Goal: Transaction & Acquisition: Purchase product/service

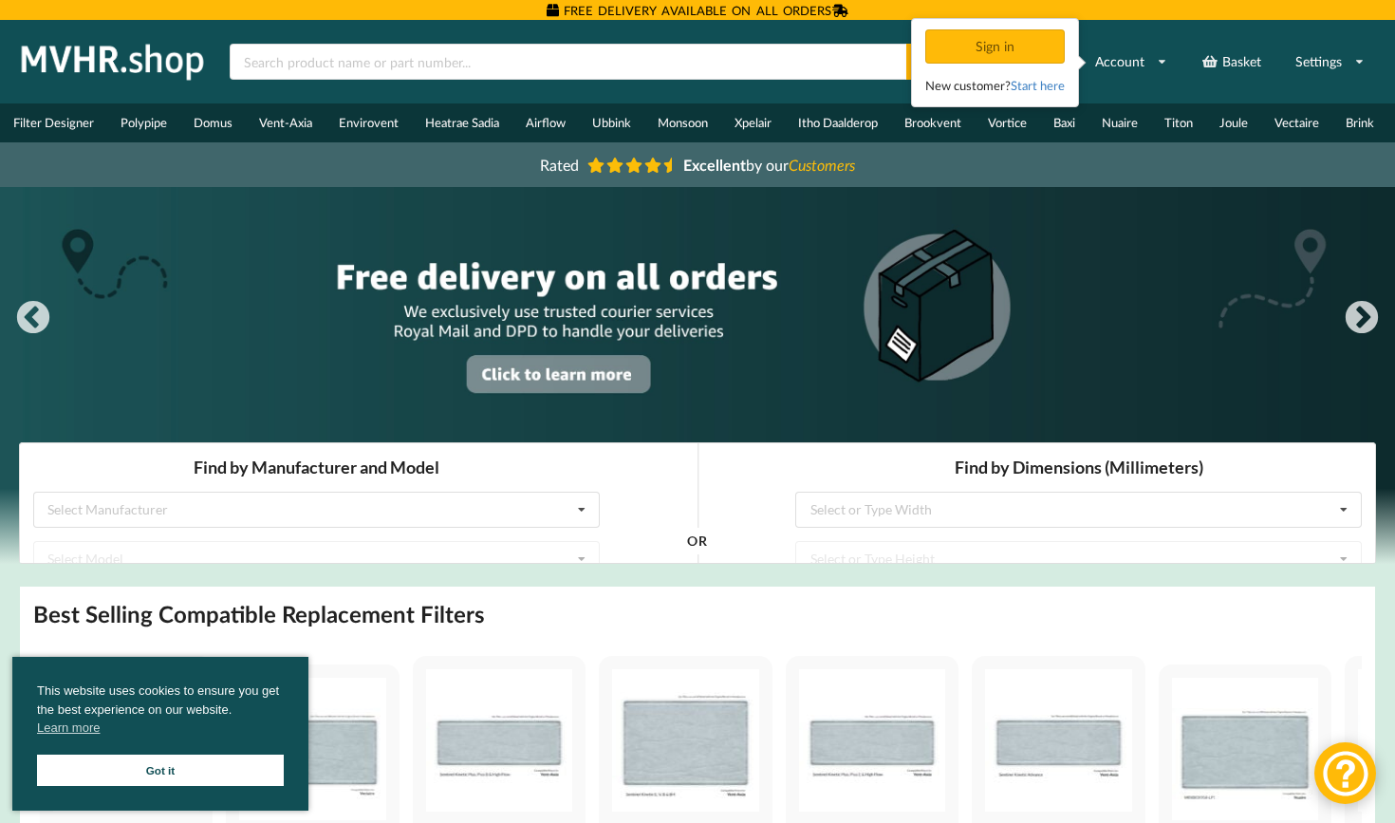
drag, startPoint x: 1114, startPoint y: 484, endPoint x: 900, endPoint y: 559, distance: 227.2
click at [900, 559] on div "Select or Type Height No results found." at bounding box center [1078, 559] width 567 height 36
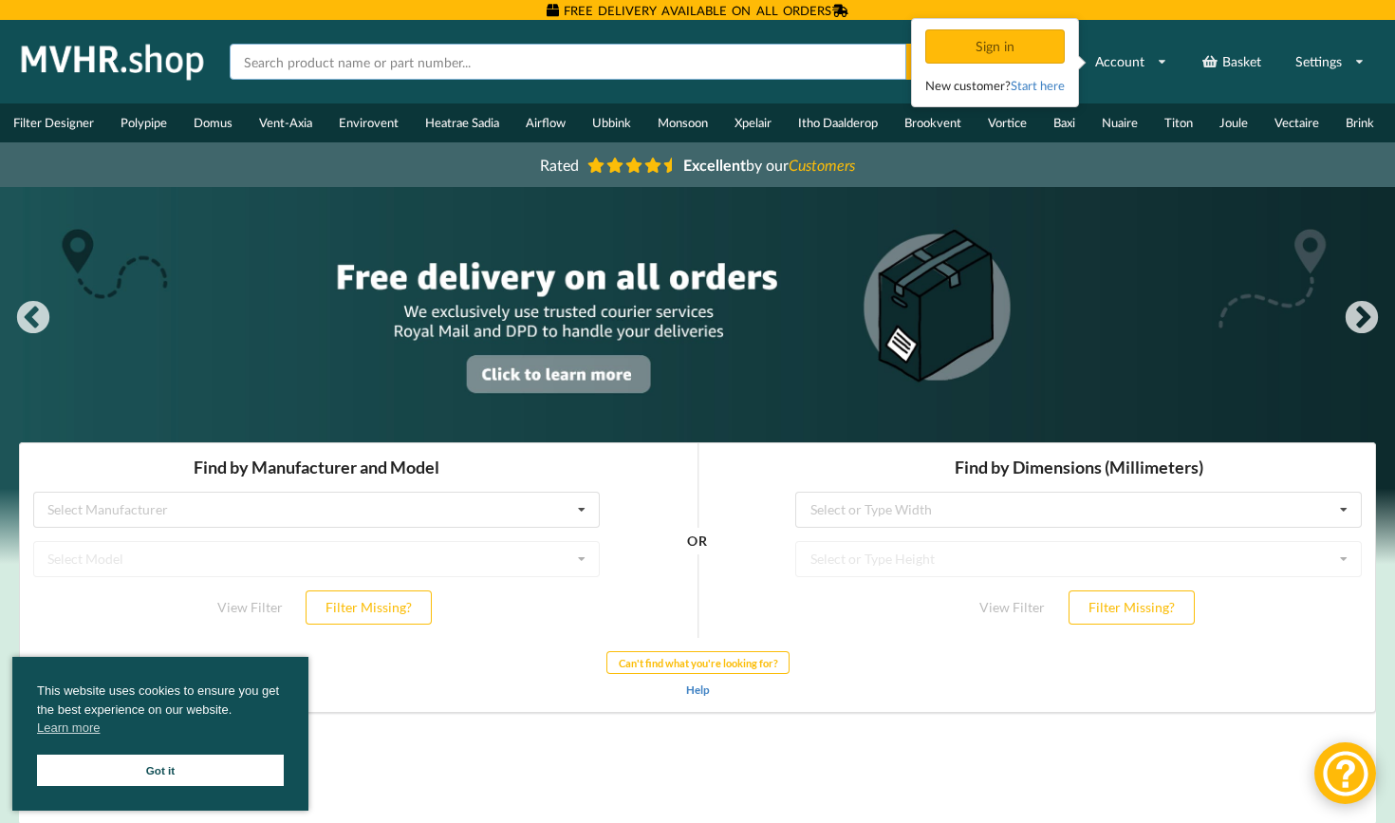
click at [568, 61] on input "text" at bounding box center [568, 62] width 677 height 36
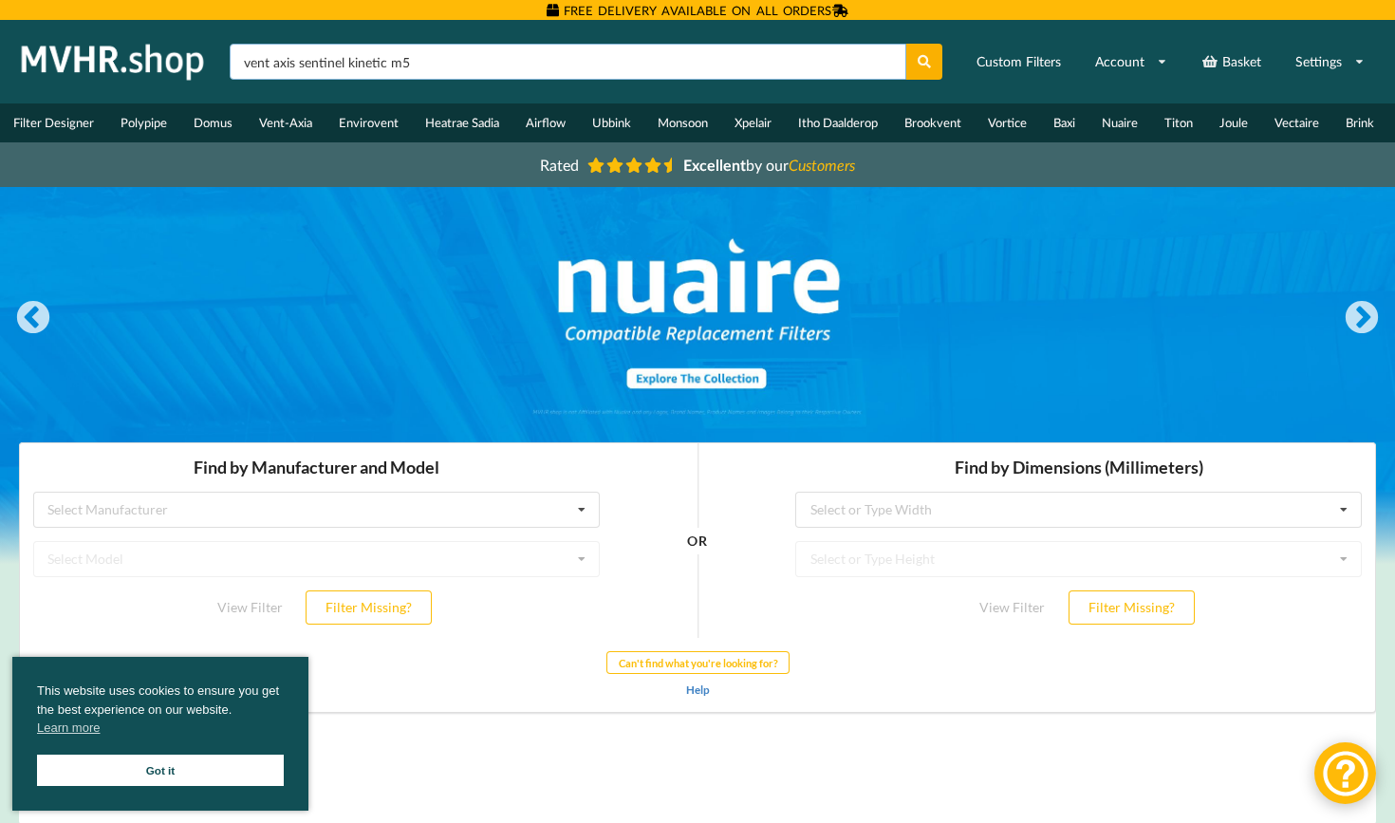
type input "vent axis sentinel kinetic m5"
click at [924, 62] on button at bounding box center [924, 62] width 37 height 36
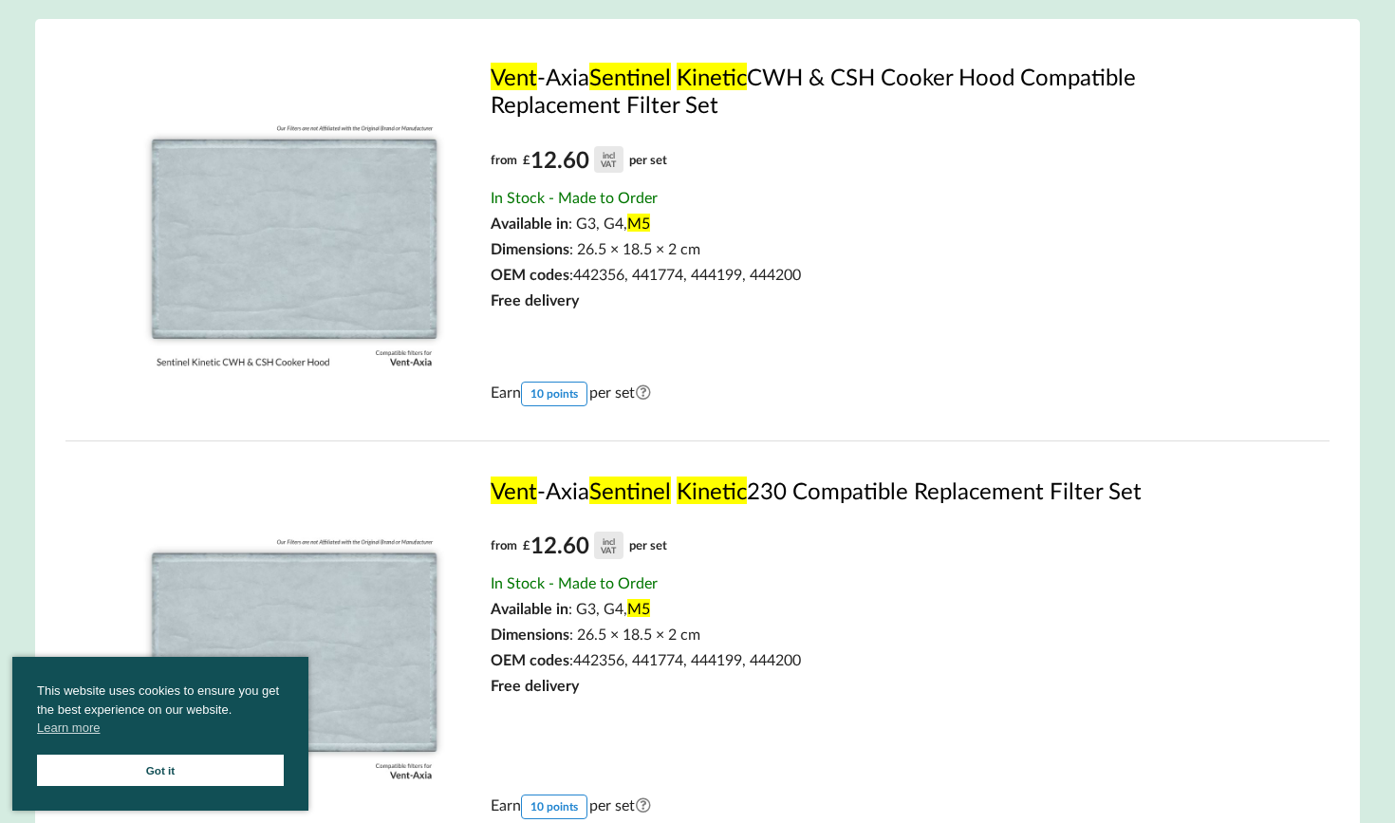
scroll to position [236, 0]
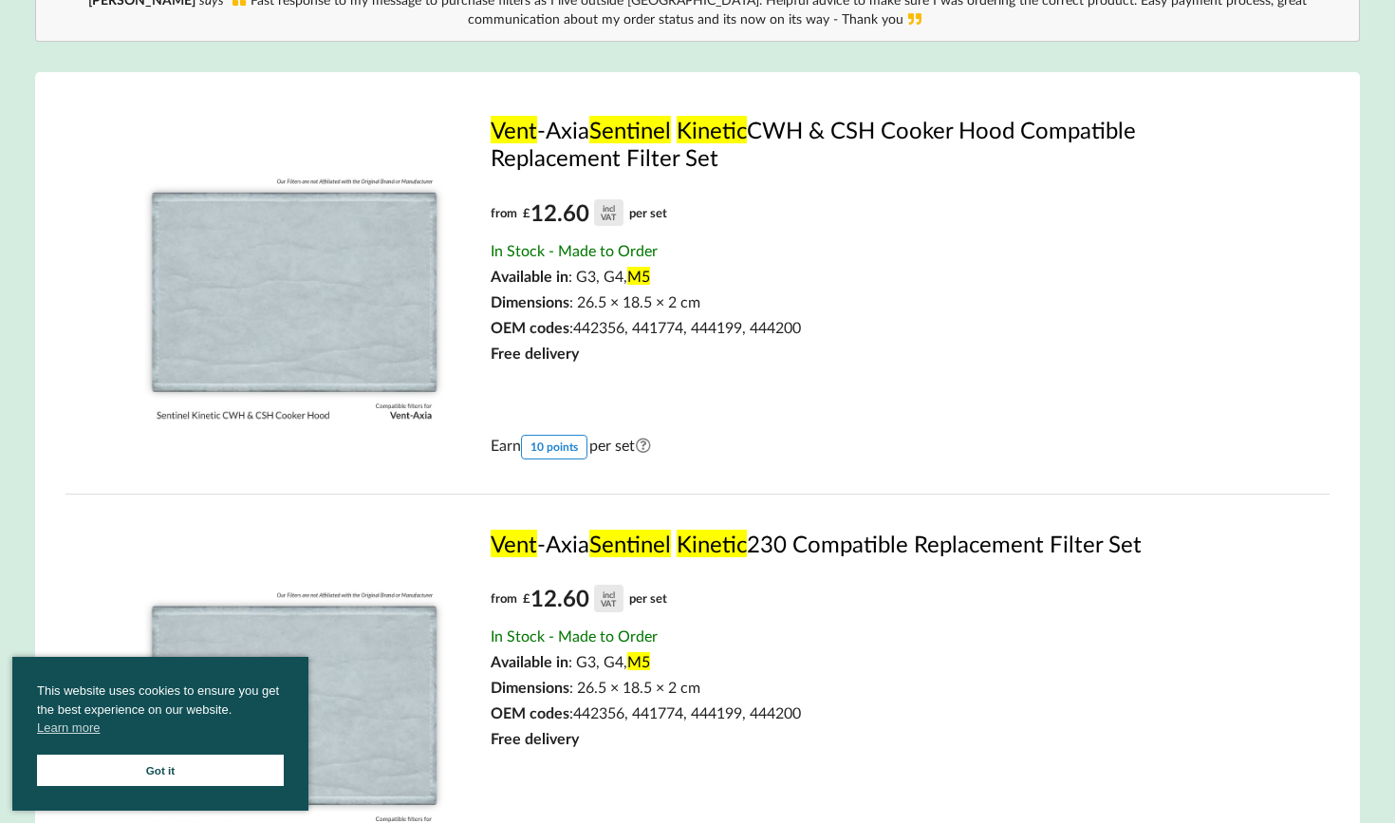
click at [702, 143] on mark "Kinetic" at bounding box center [712, 130] width 70 height 28
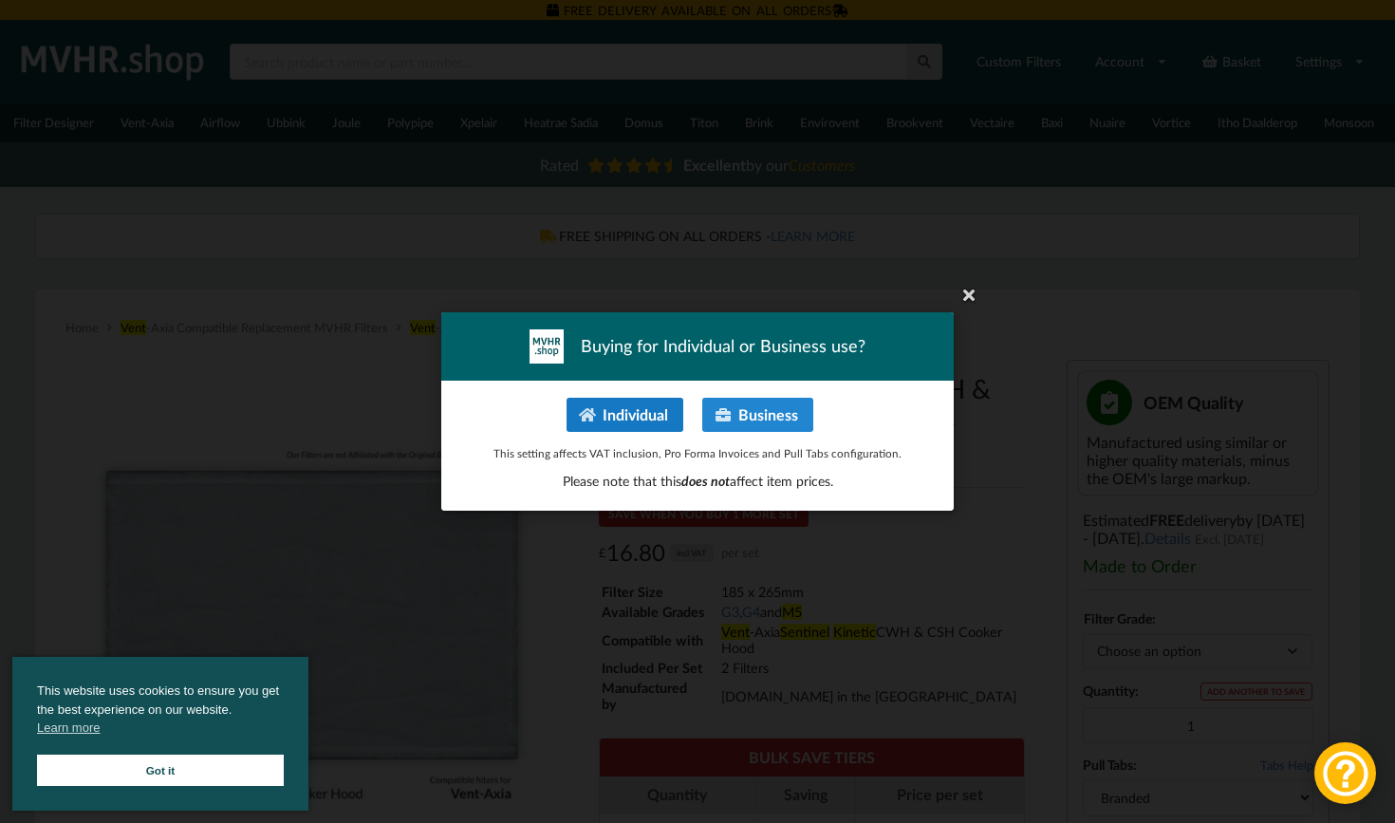
click at [668, 411] on button "Individual" at bounding box center [625, 415] width 117 height 34
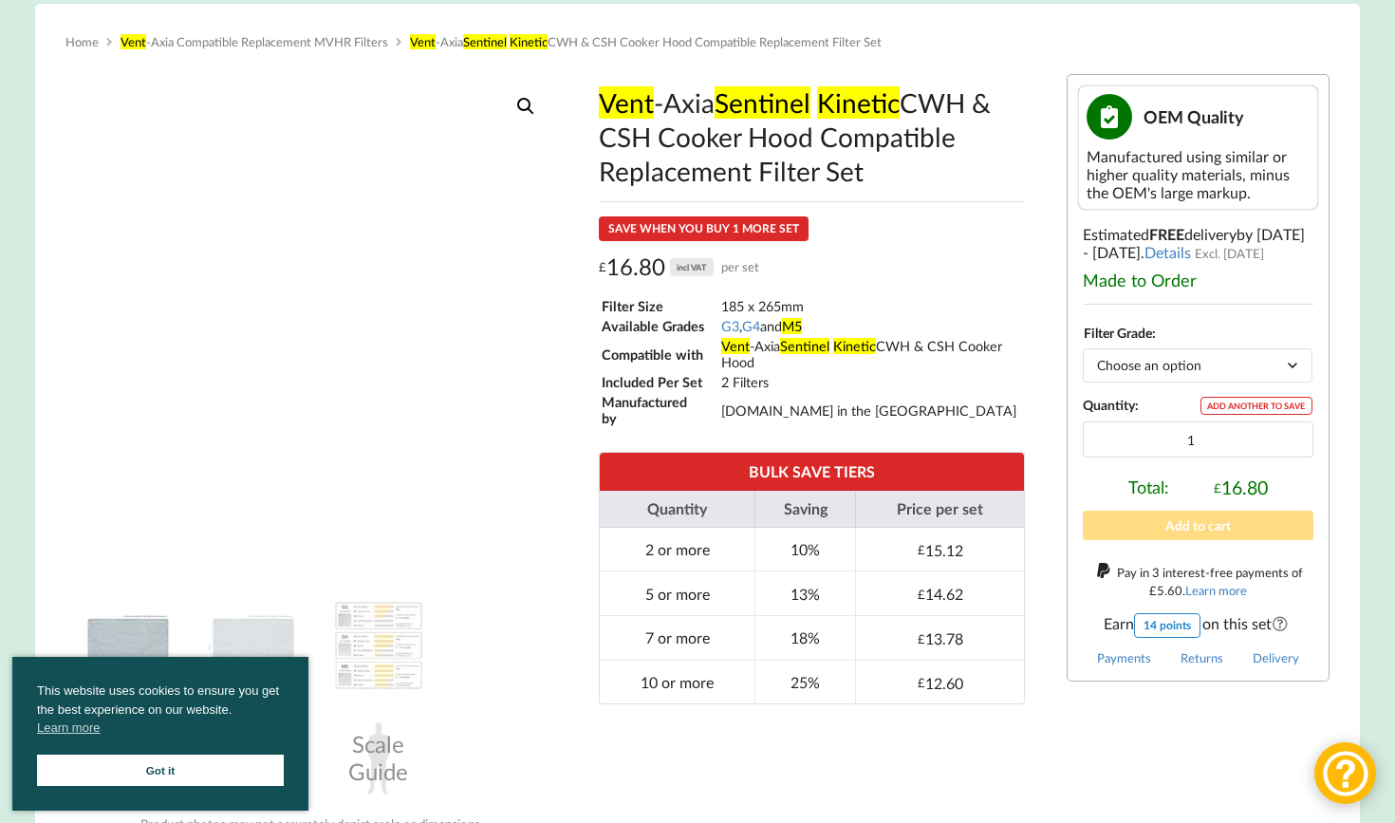
scroll to position [288, 0]
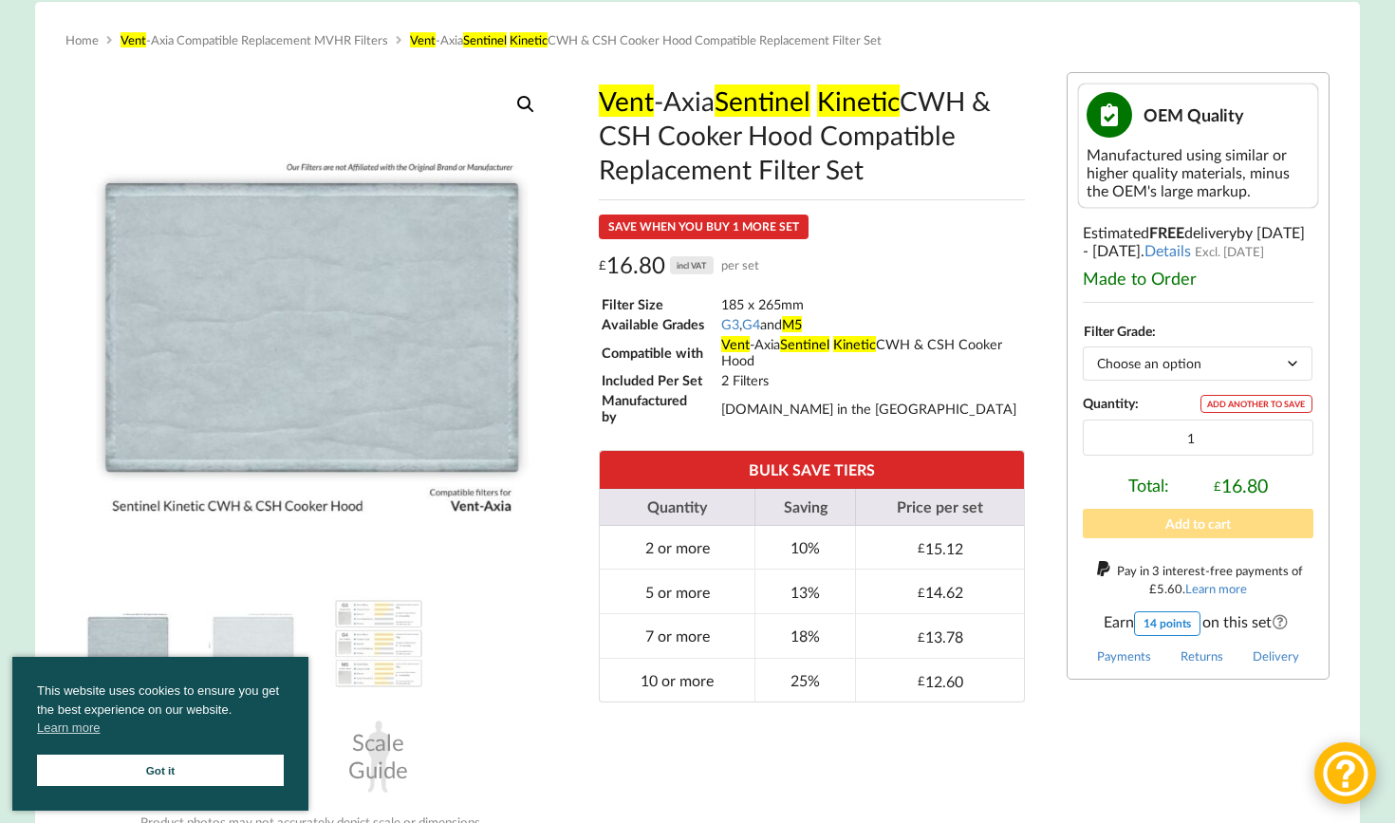
select select "M5"
click at [949, 312] on td "185 x 265mm" at bounding box center [871, 304] width 303 height 18
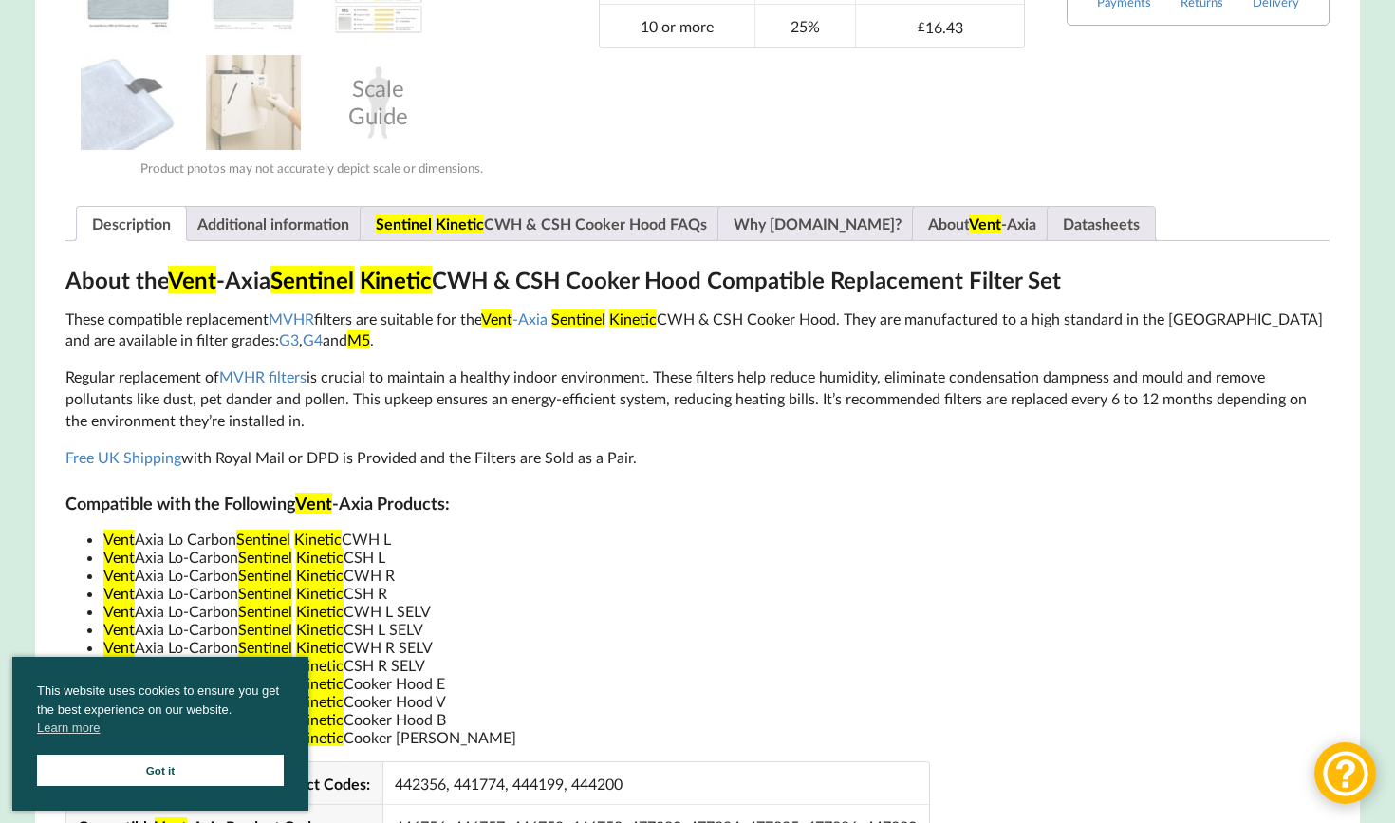
scroll to position [931, 0]
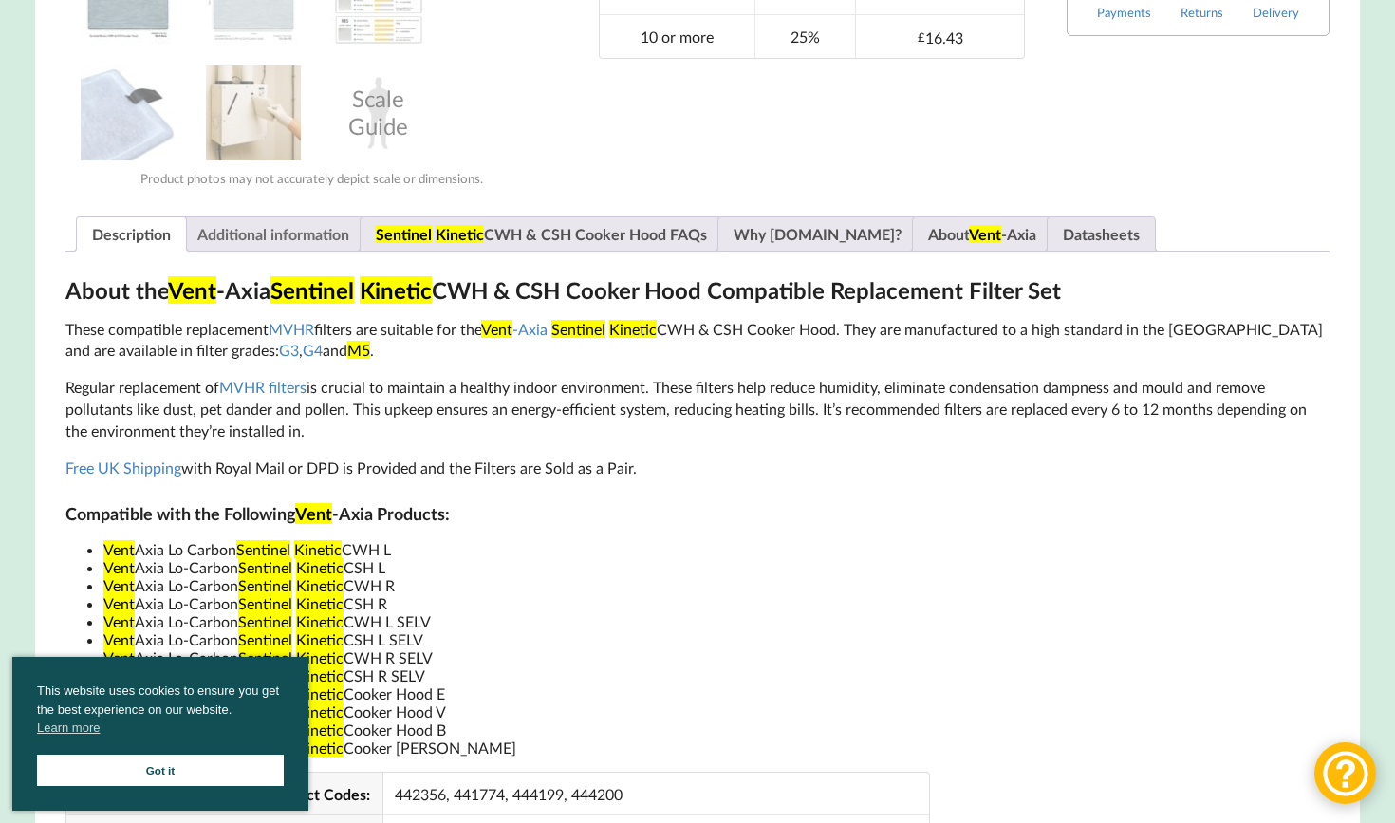
click at [312, 237] on link "Additional information" at bounding box center [273, 233] width 152 height 33
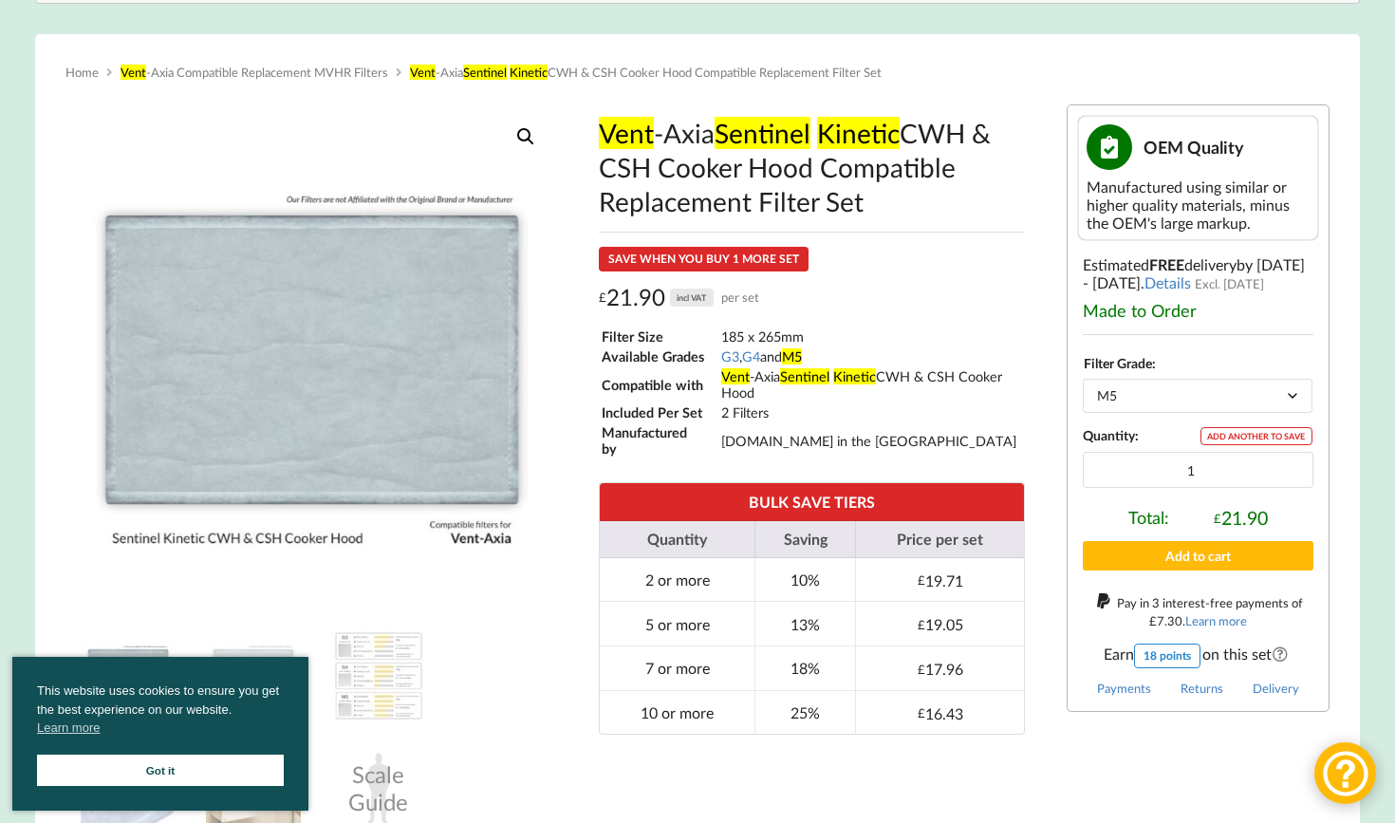
scroll to position [254, 0]
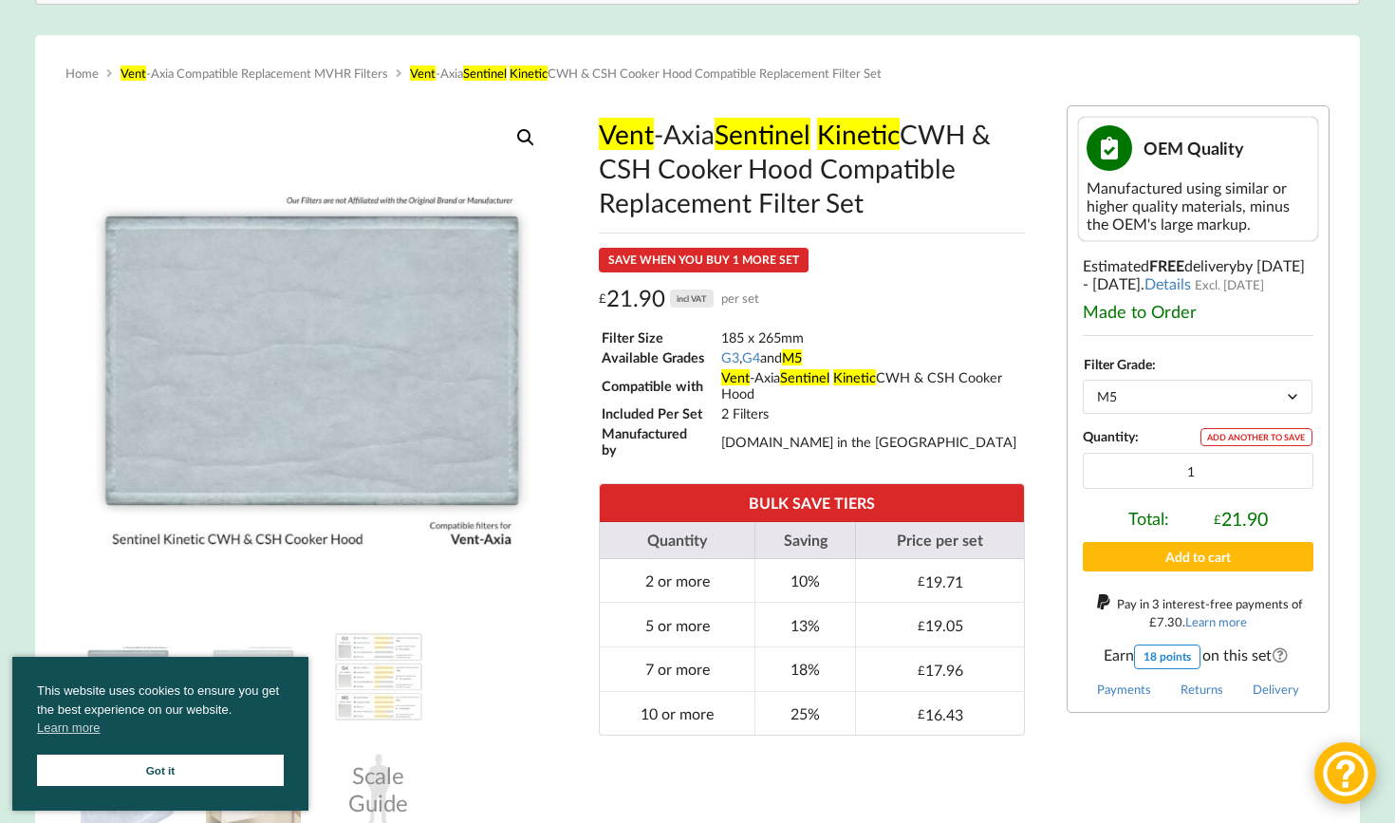
click at [219, 765] on link "Got it" at bounding box center [160, 769] width 247 height 31
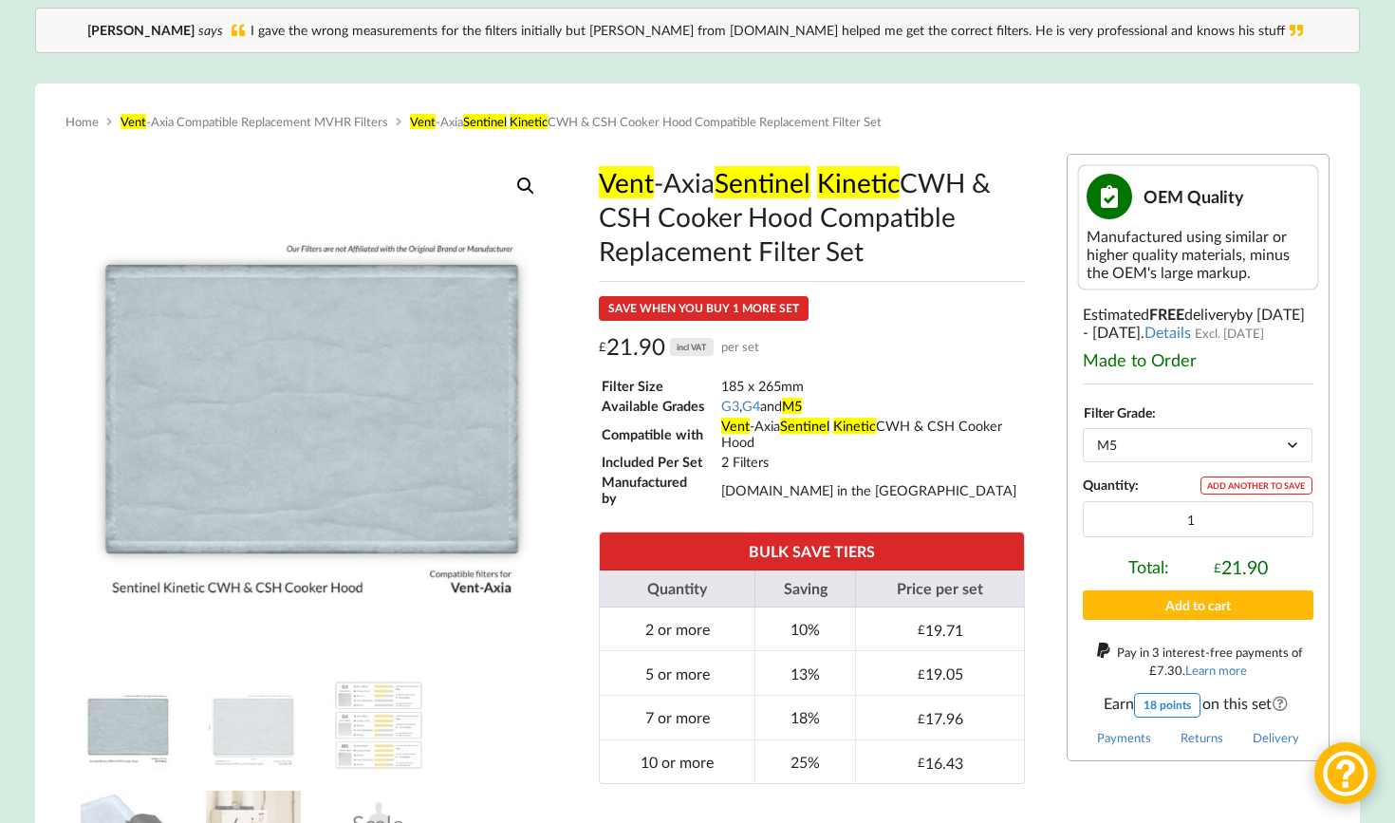
scroll to position [223, 0]
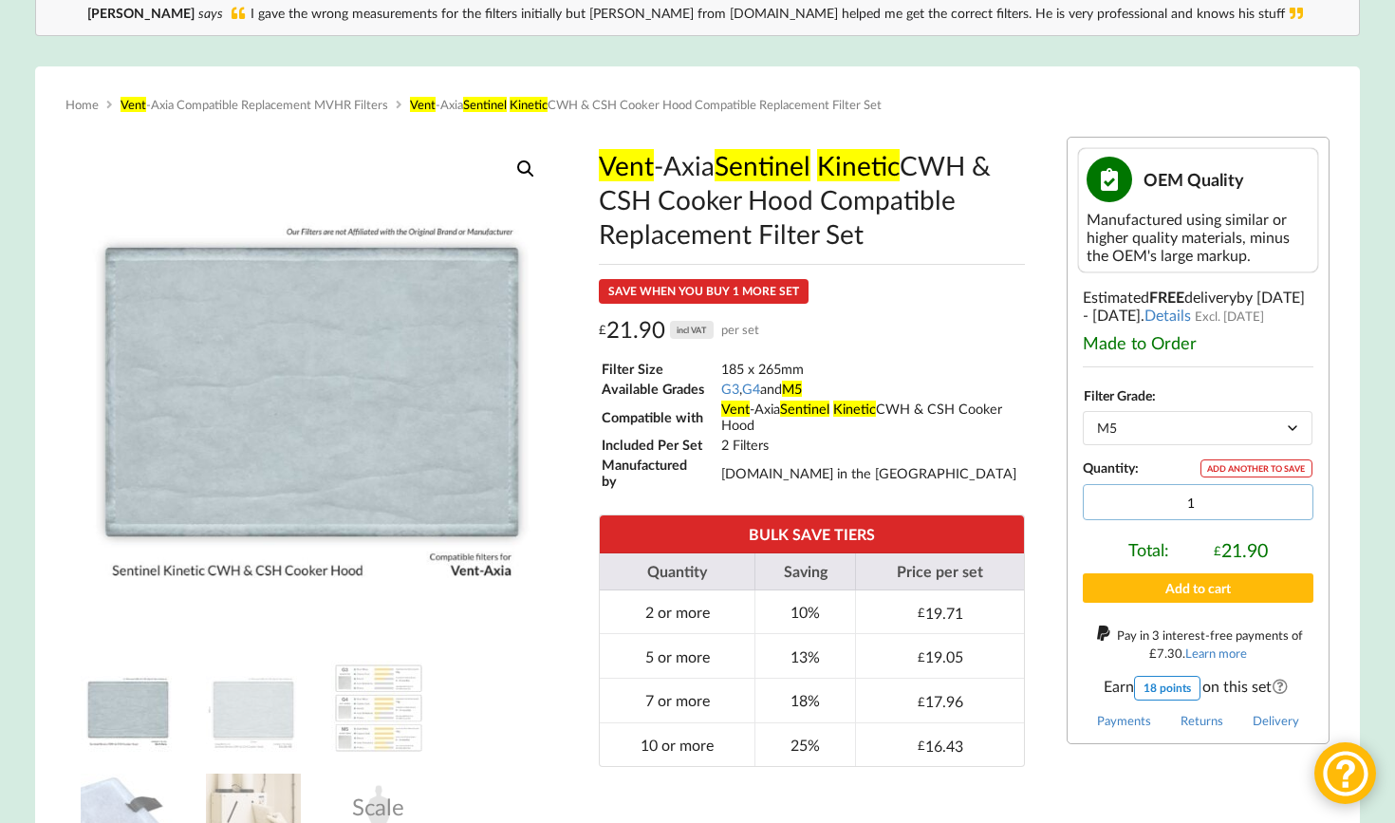
click at [1175, 520] on input "1" at bounding box center [1198, 502] width 231 height 36
type input "2"
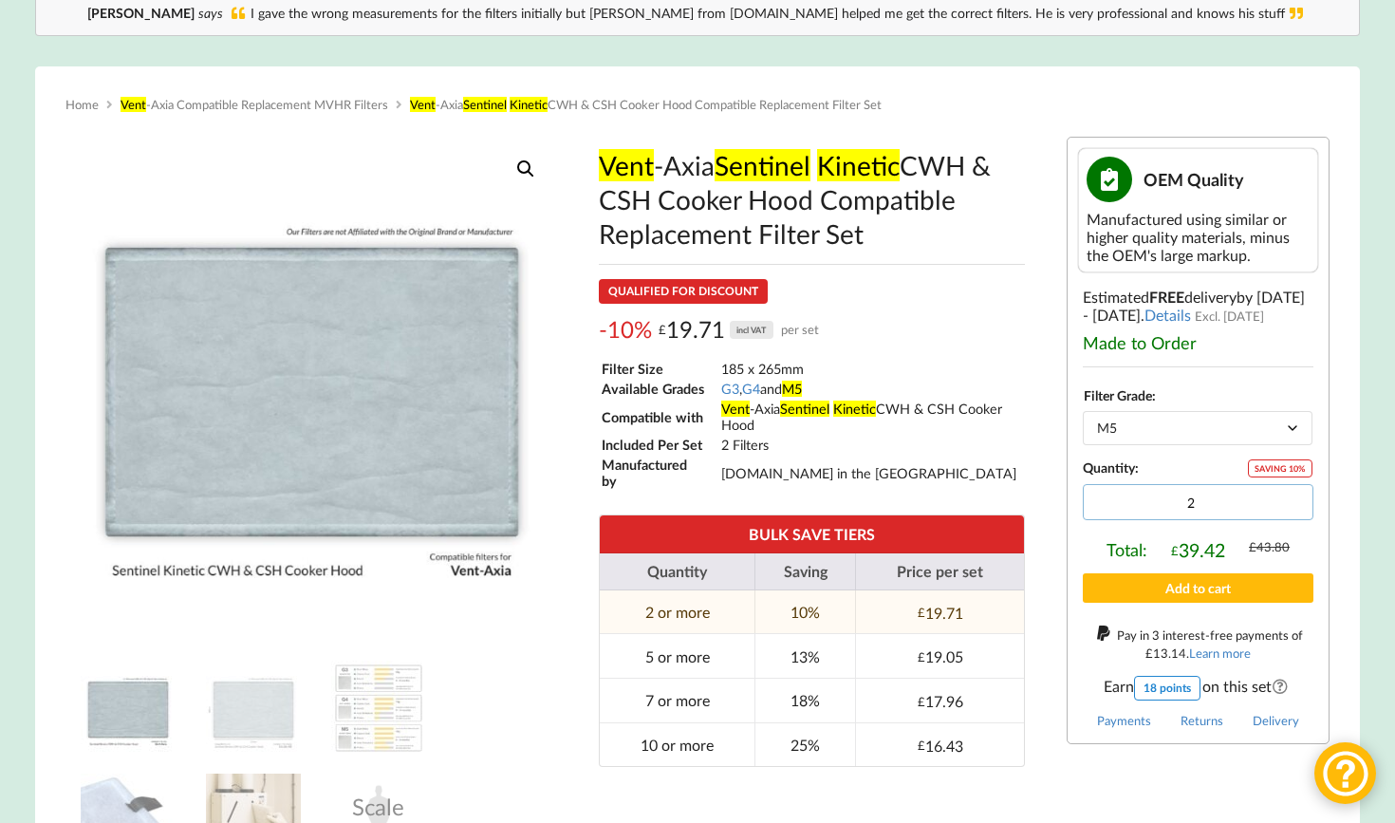
click at [1291, 509] on input "2" at bounding box center [1198, 502] width 231 height 36
click at [1243, 601] on button "Add to cart" at bounding box center [1198, 587] width 231 height 29
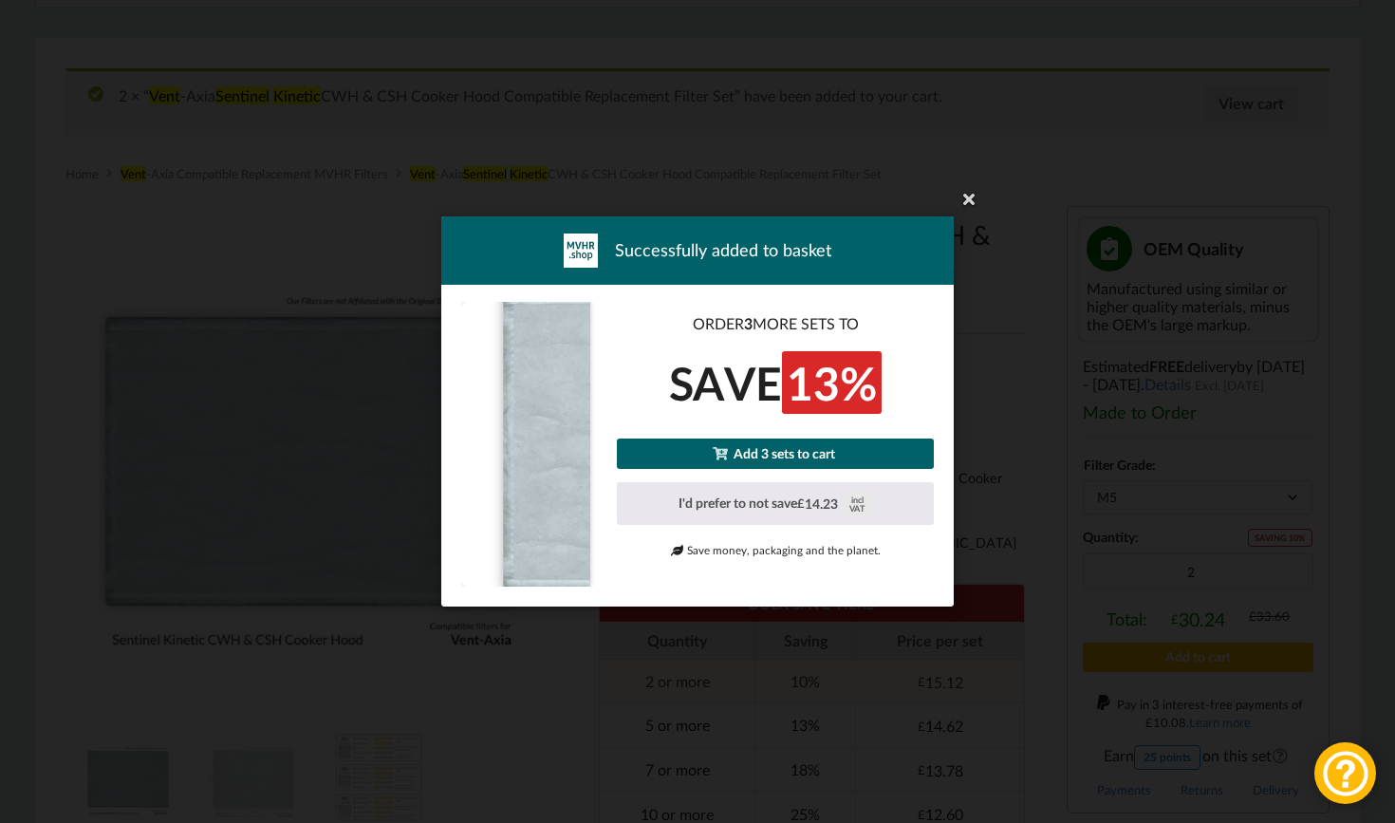
click at [793, 459] on link "Add 3 sets to cart" at bounding box center [775, 452] width 317 height 29
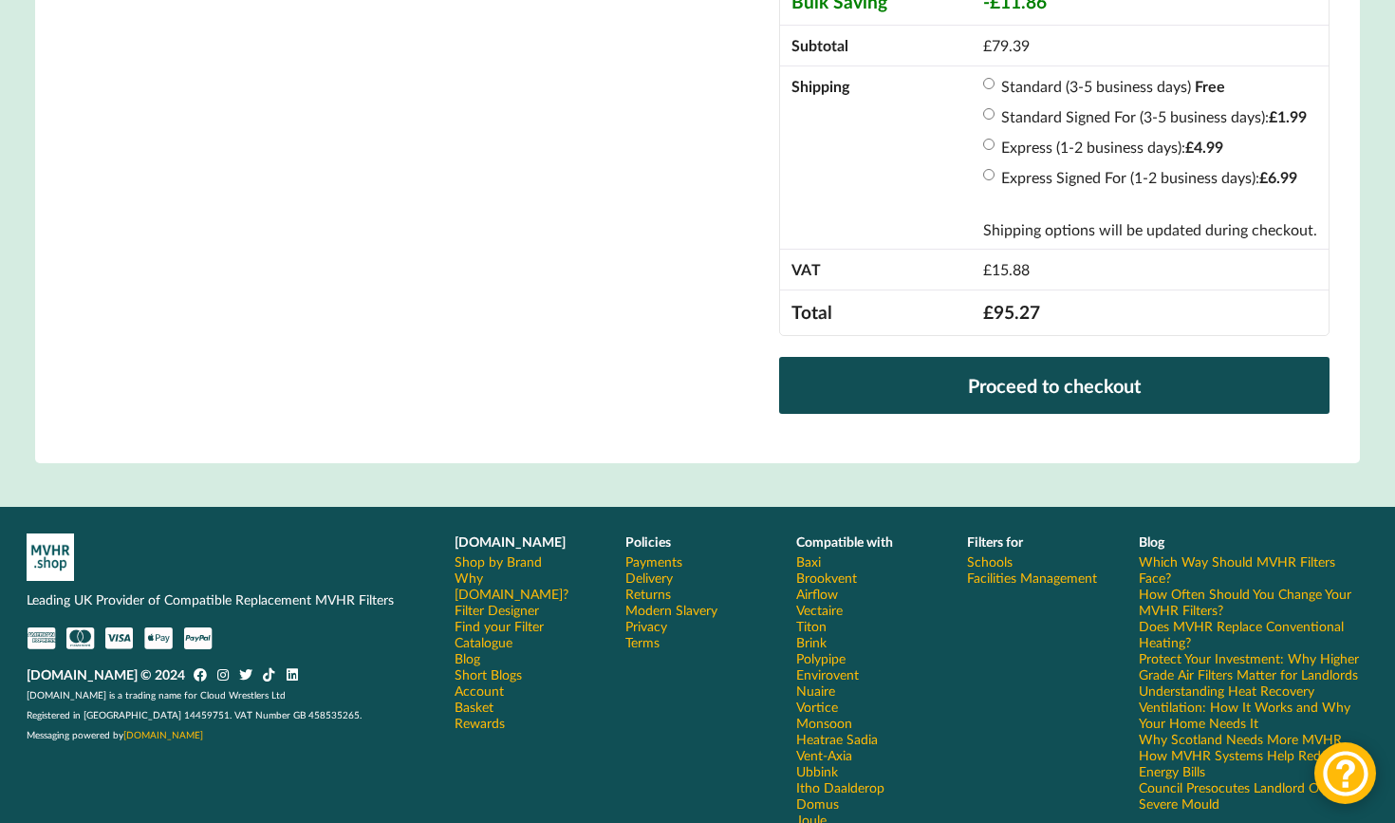
scroll to position [761, 0]
click at [522, 602] on link "Filter Designer" at bounding box center [497, 610] width 84 height 16
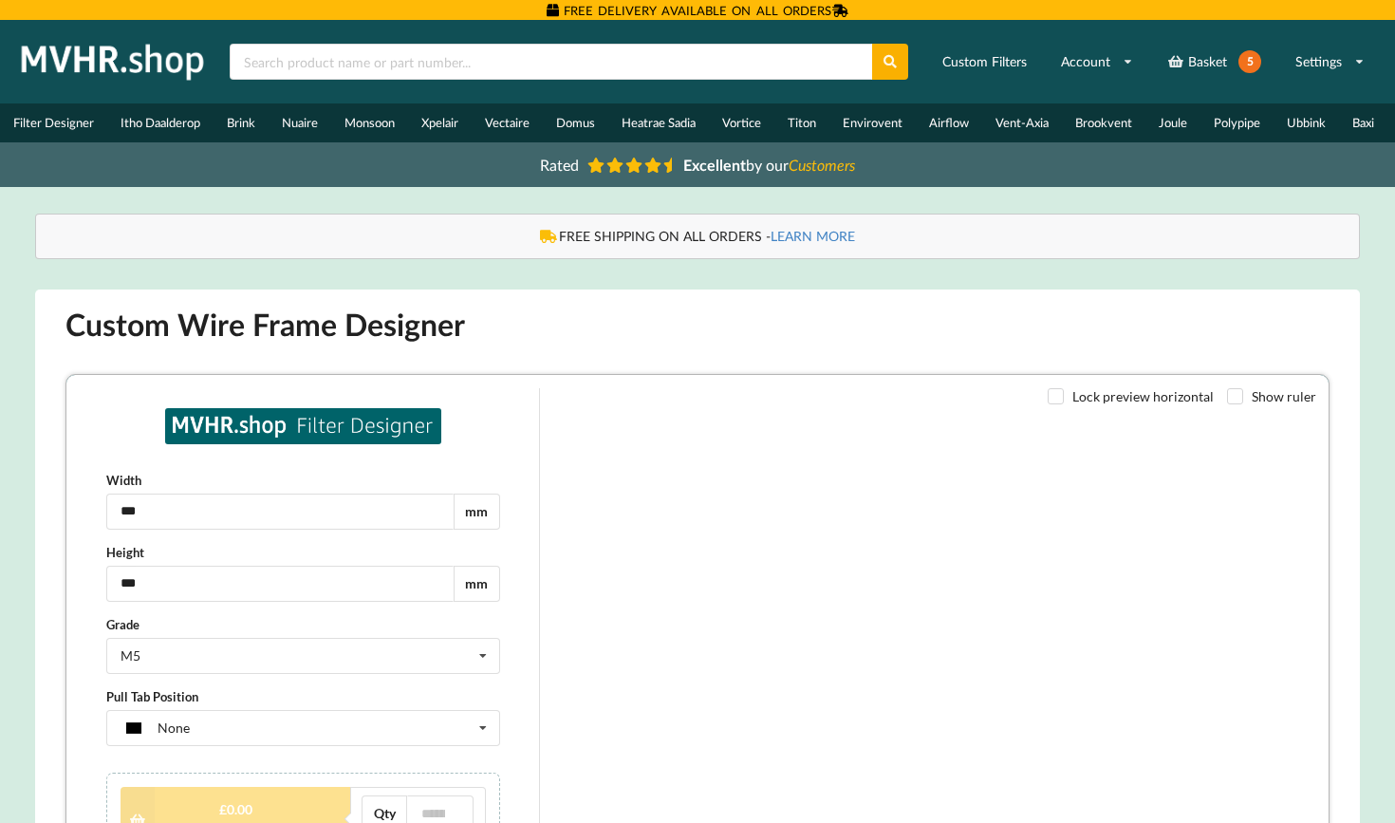
type input "***"
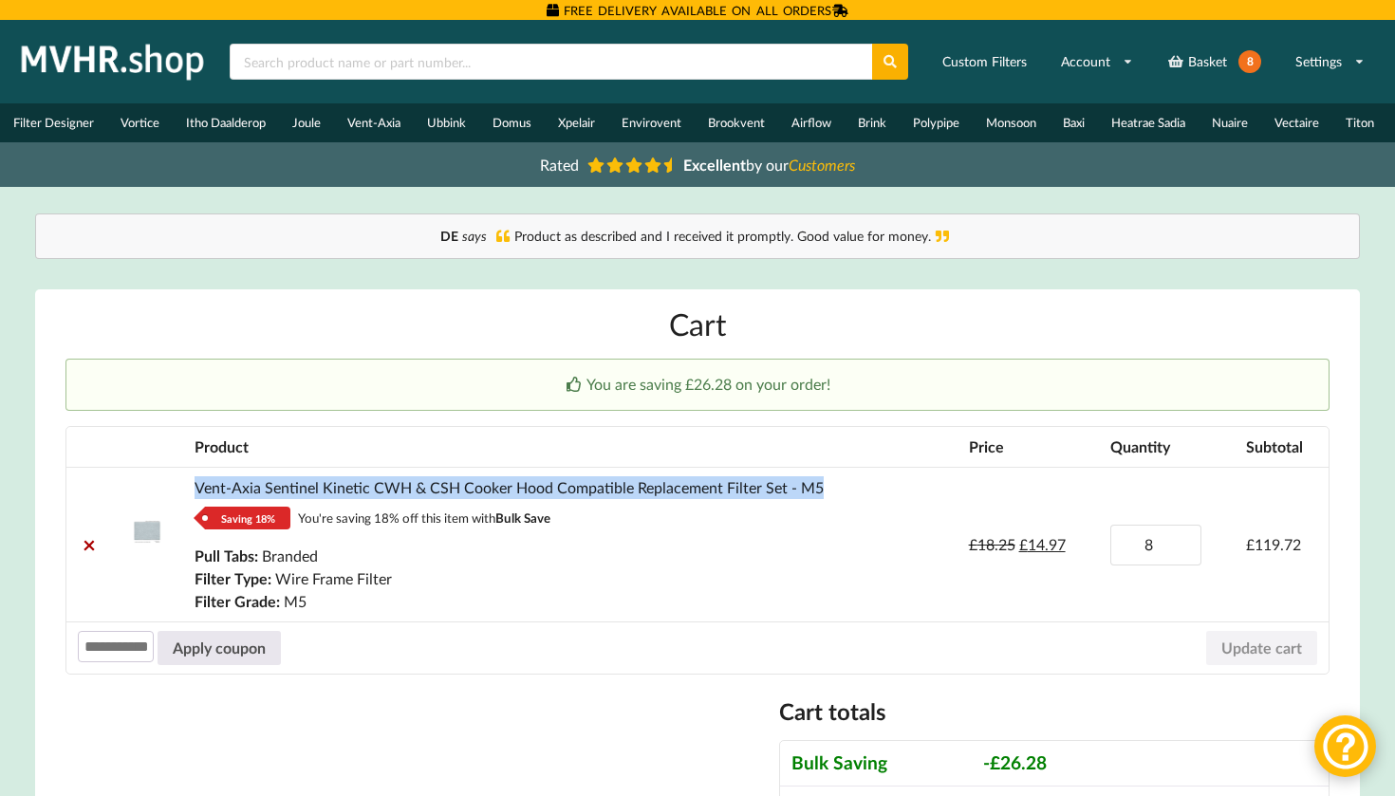
drag, startPoint x: 852, startPoint y: 493, endPoint x: 185, endPoint y: 488, distance: 667.2
click at [185, 488] on td "Vent-Axia Sentinel Kinetic CWH & CSH Cooker Hood Compatible Replacement Filter …" at bounding box center [569, 544] width 773 height 155
copy link "Vent-Axia Sentinel Kinetic CWH & CSH Cooker Hood Compatible Replacement Filter …"
click at [1216, 56] on link "Basket 8" at bounding box center [1214, 62] width 119 height 44
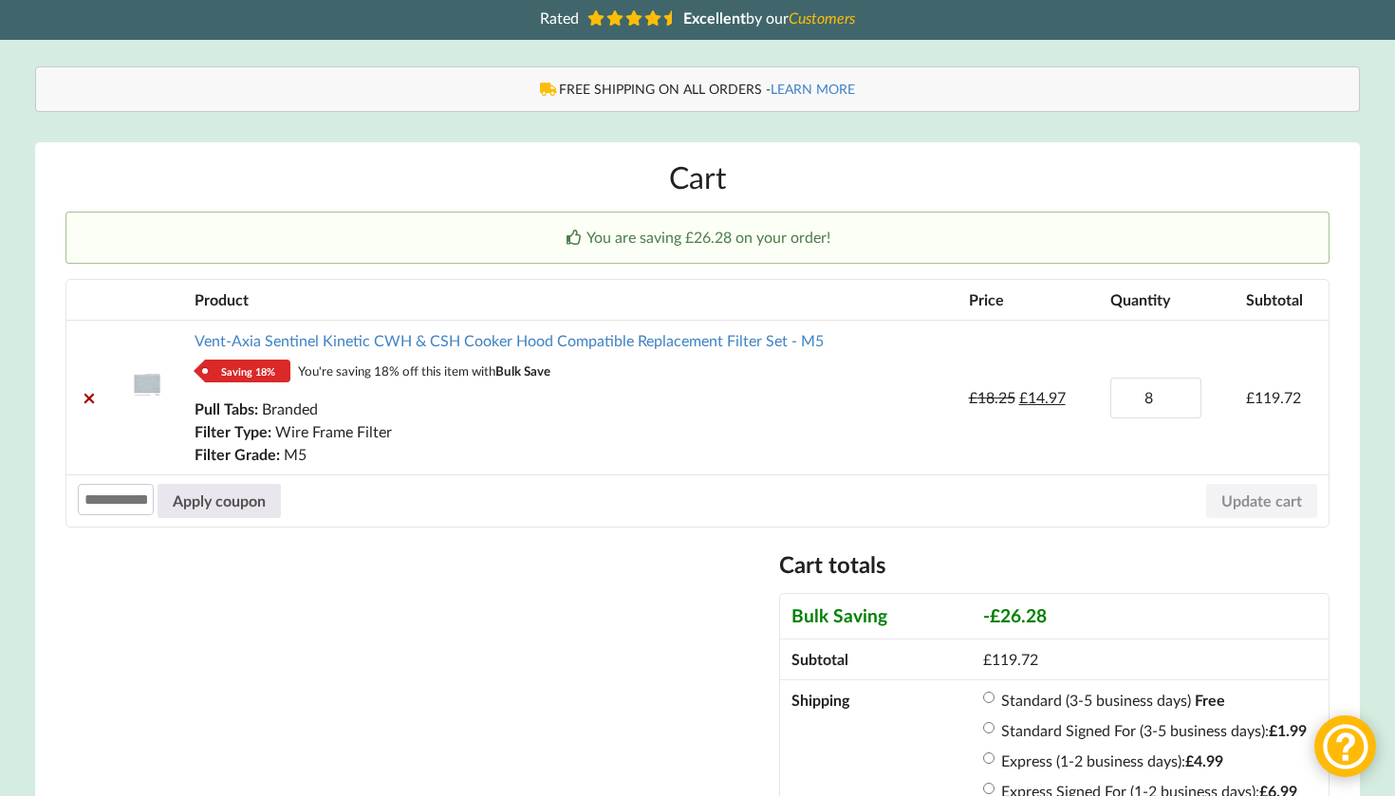
scroll to position [249, 0]
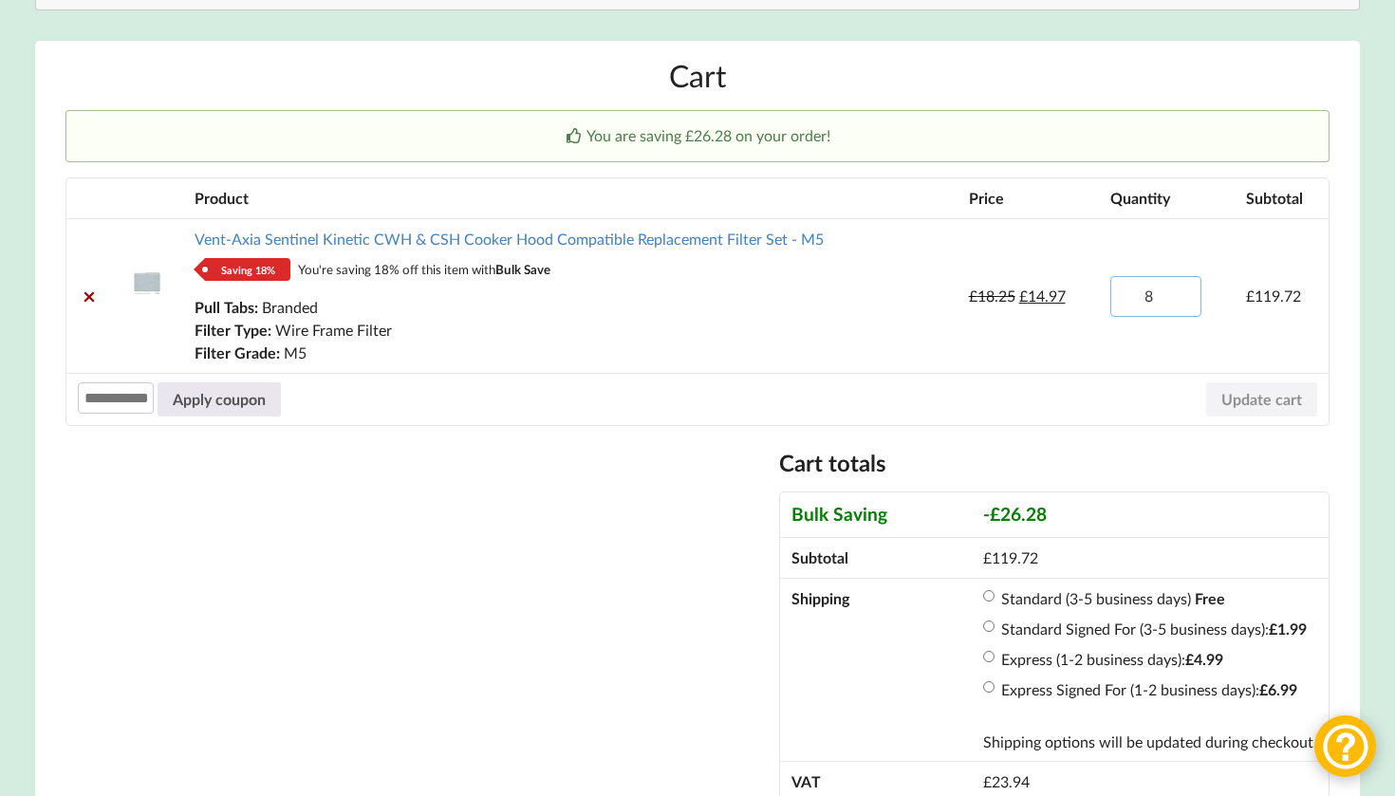
type input "7"
click at [1176, 308] on input "7" at bounding box center [1155, 296] width 91 height 41
click at [1247, 408] on button "Update cart" at bounding box center [1261, 399] width 111 height 34
click at [674, 248] on link "Vent-Axia Sentinel Kinetic CWH & CSH Cooker Hood Compatible Replacement Filter …" at bounding box center [509, 239] width 629 height 18
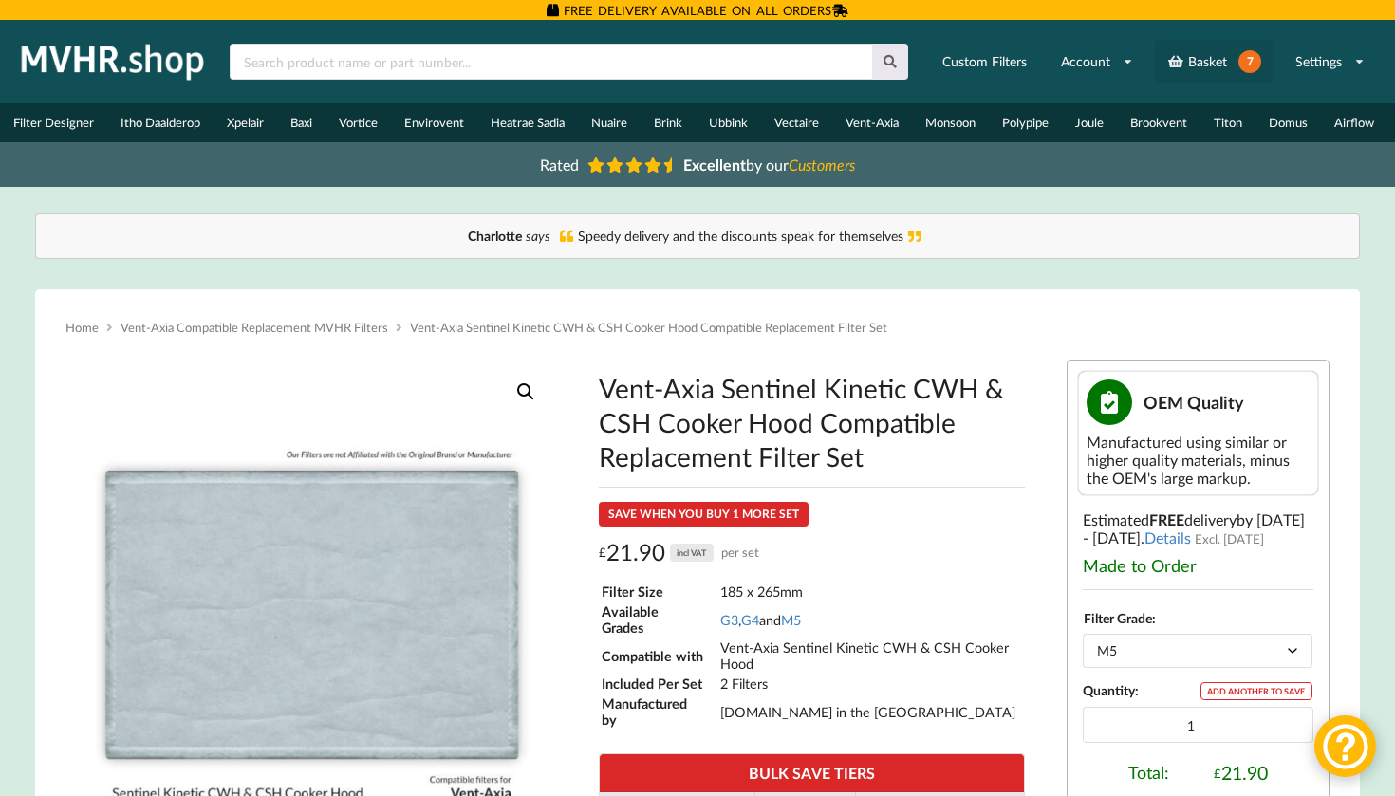
click at [1207, 57] on link "Basket 7" at bounding box center [1214, 62] width 119 height 44
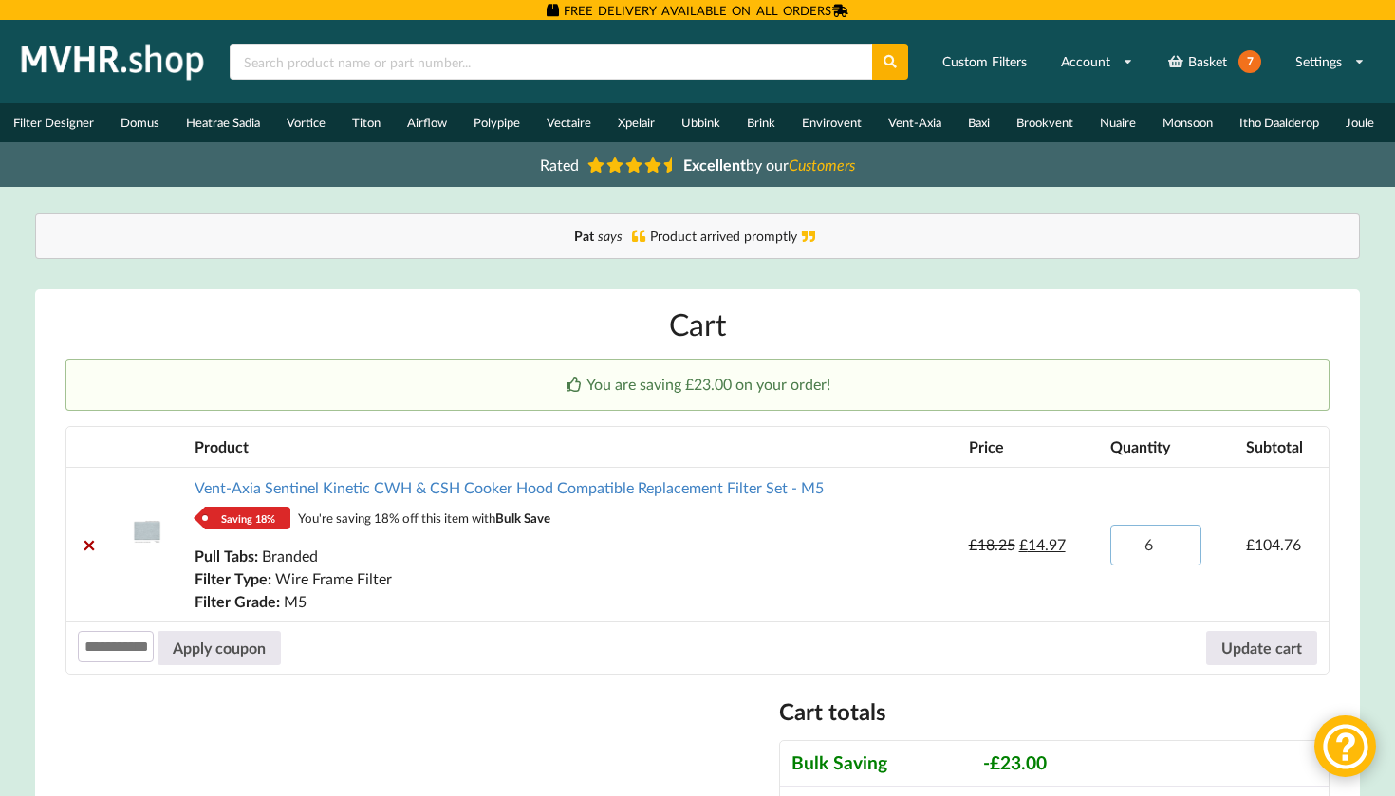
click at [1179, 556] on input "6" at bounding box center [1155, 545] width 91 height 41
type input "5"
click at [1179, 558] on input "5" at bounding box center [1155, 545] width 91 height 41
click at [1264, 674] on td "Coupon: Apply coupon Update cart" at bounding box center [697, 648] width 1263 height 52
click at [1252, 643] on button "Update cart" at bounding box center [1261, 648] width 111 height 34
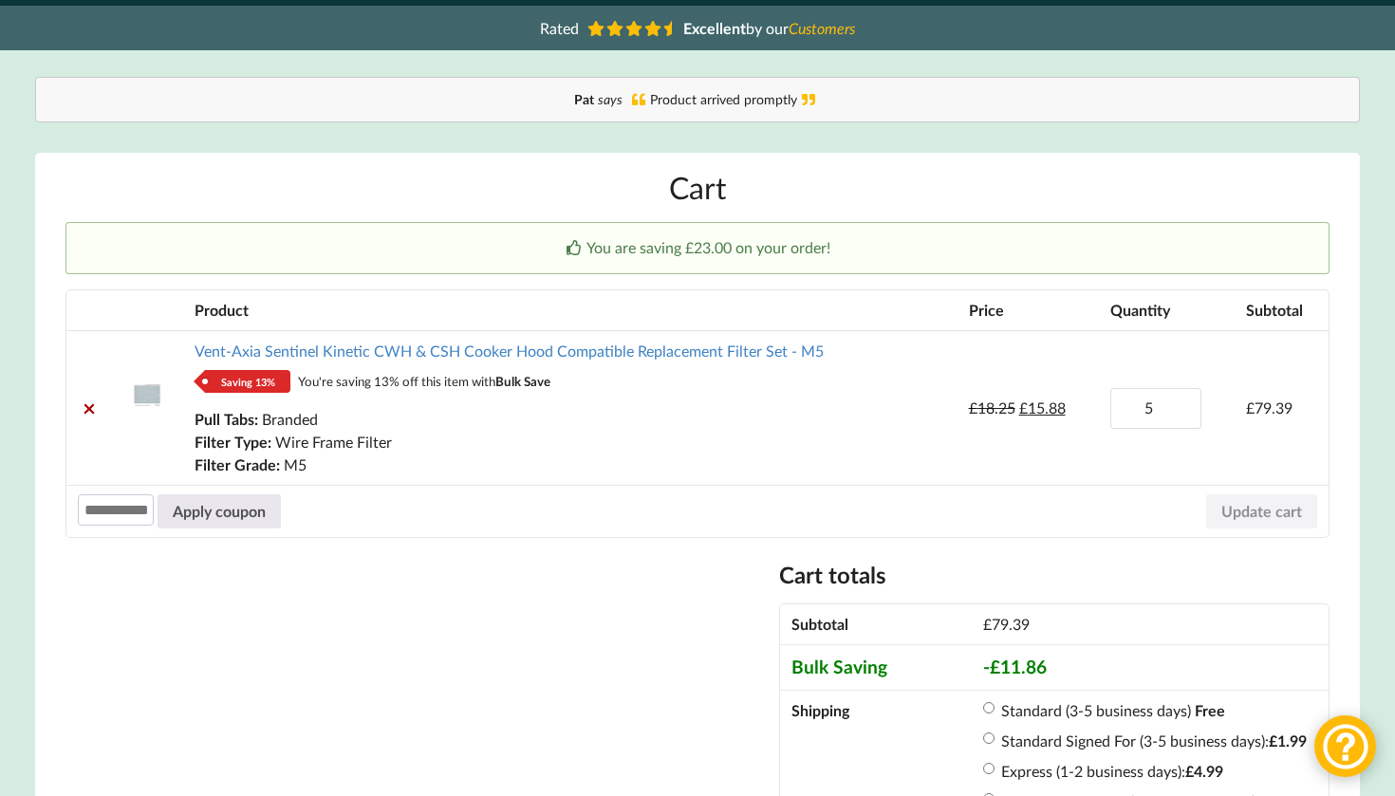
scroll to position [166, 0]
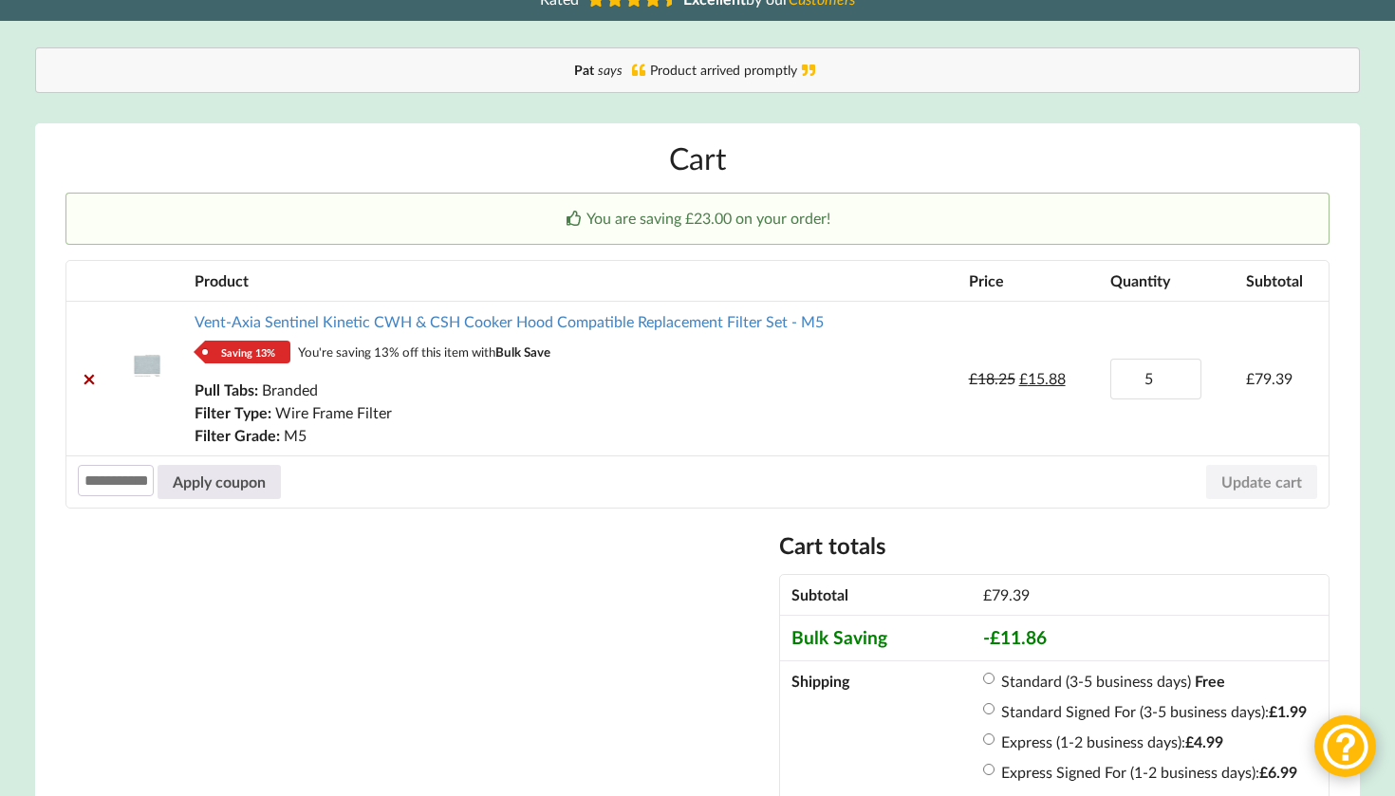
click at [418, 630] on div "Cart totals Subtotal £ 79.39 Bulk Saving - £ 11.86 Shipping Standard (3-5 busin…" at bounding box center [697, 785] width 1265 height 508
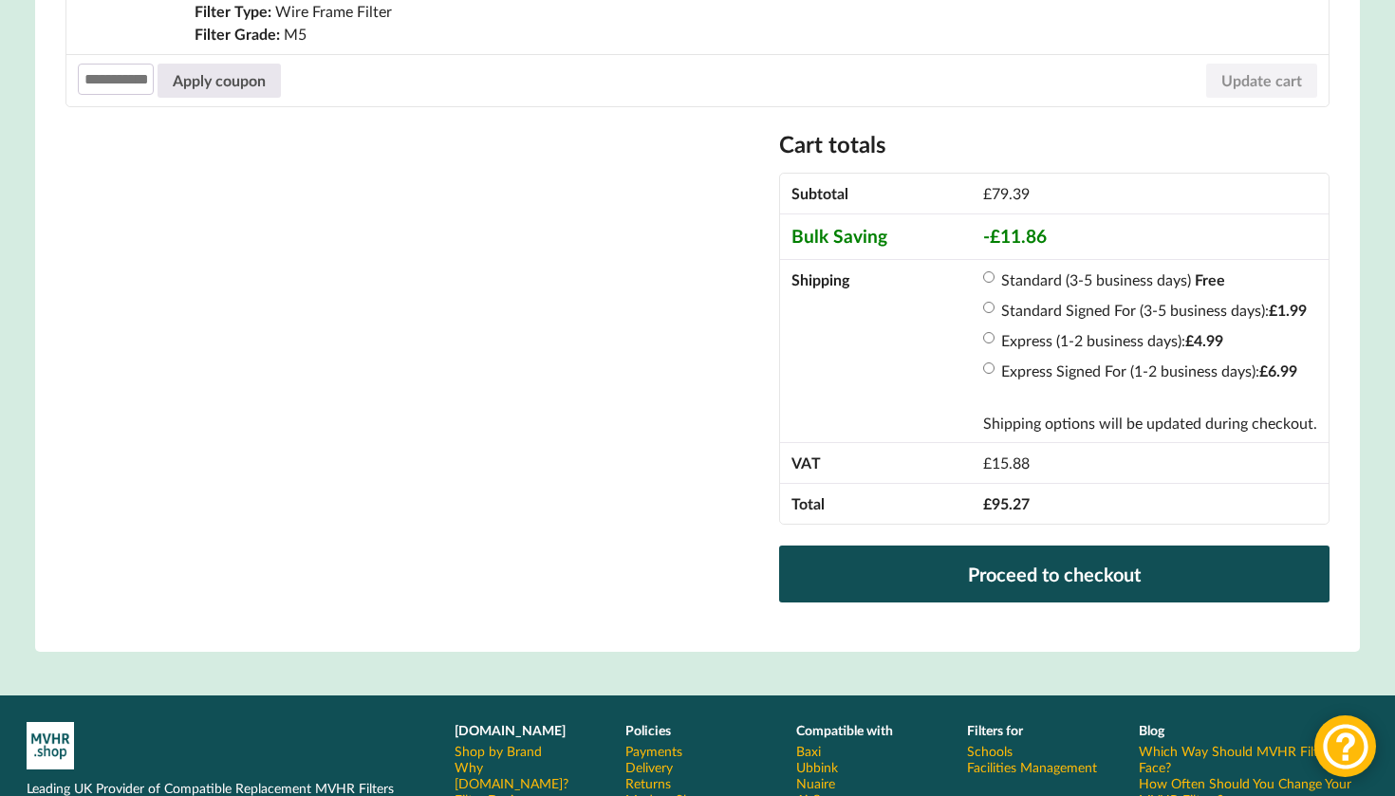
scroll to position [576, 0]
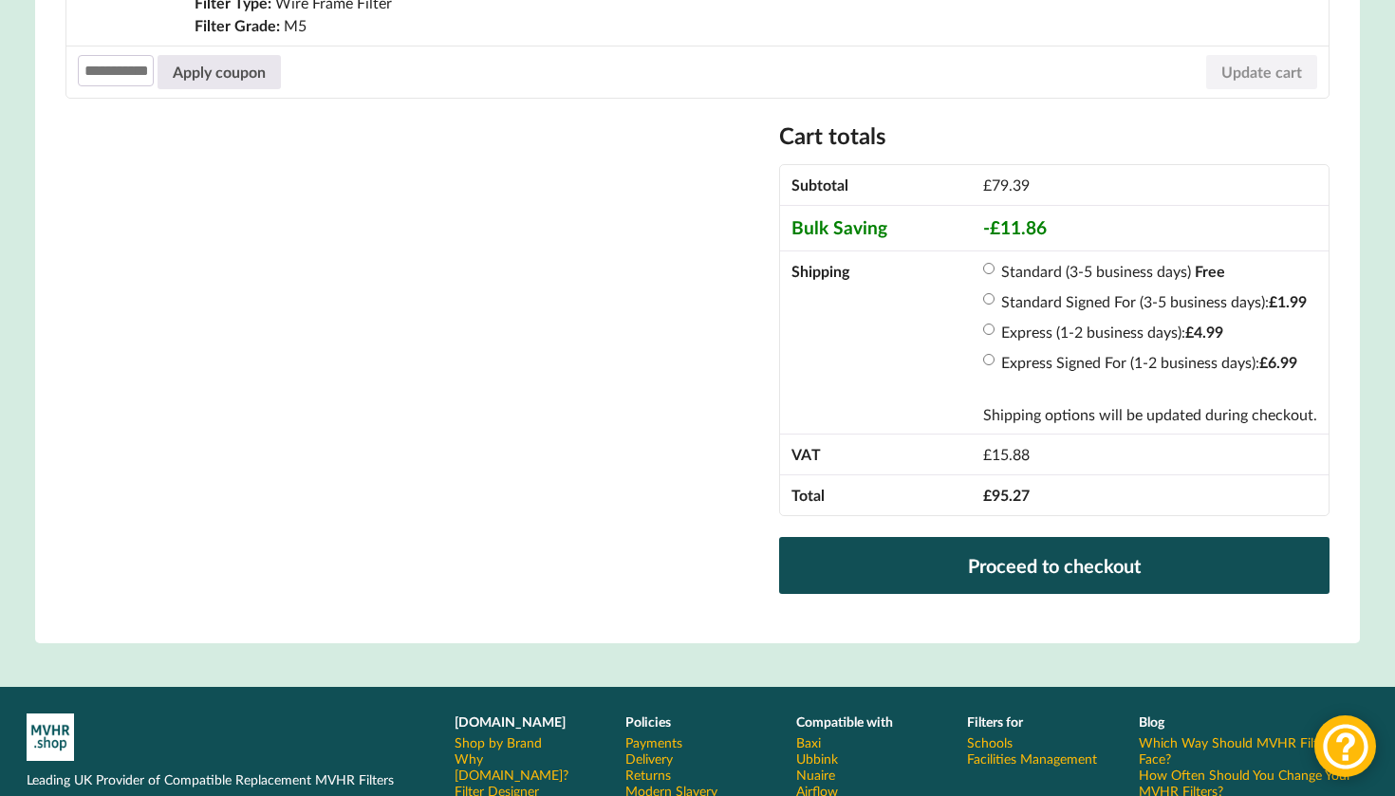
click at [999, 307] on li "Standard Signed For (3-5 business days): £ 1.99" at bounding box center [1150, 301] width 334 height 23
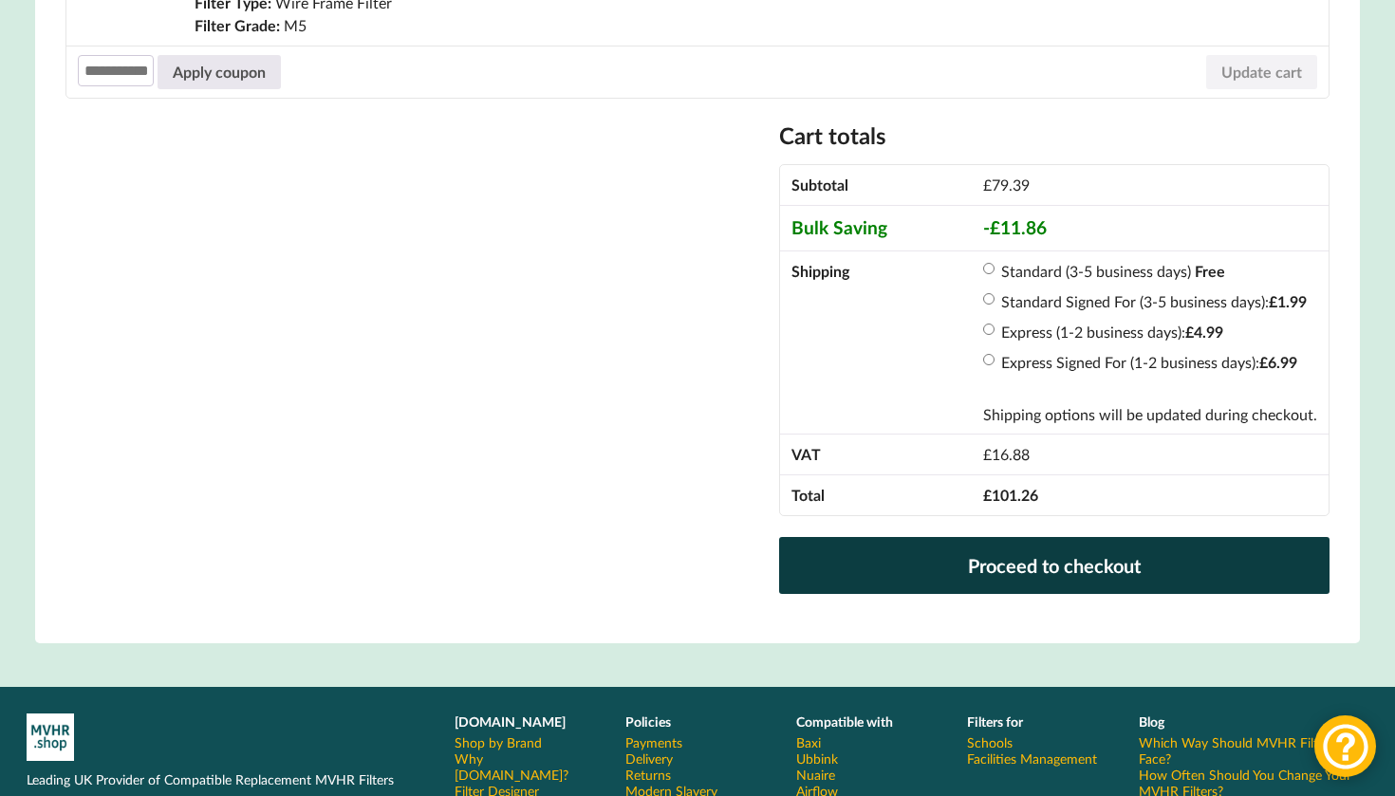
click at [985, 551] on link "Proceed to checkout" at bounding box center [1054, 565] width 550 height 57
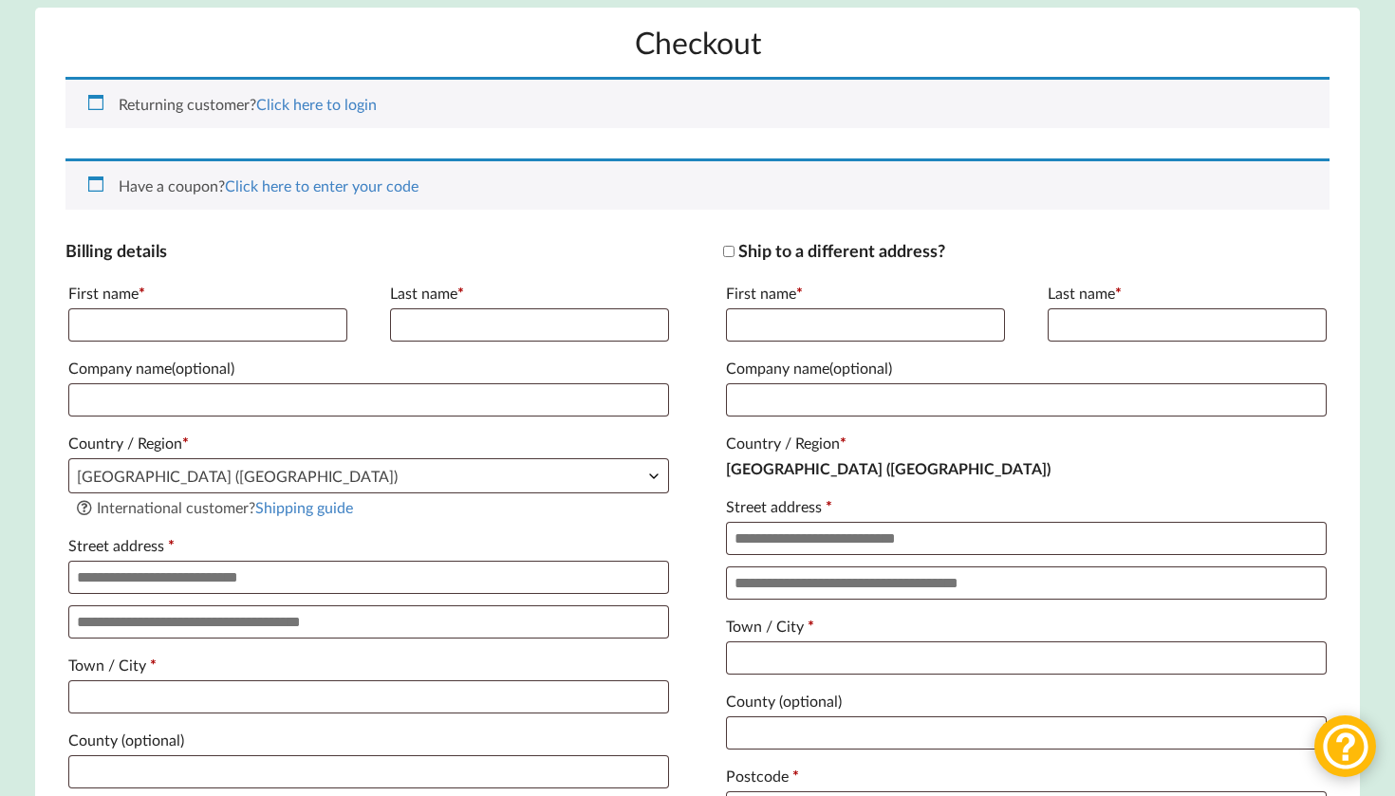
scroll to position [286, 0]
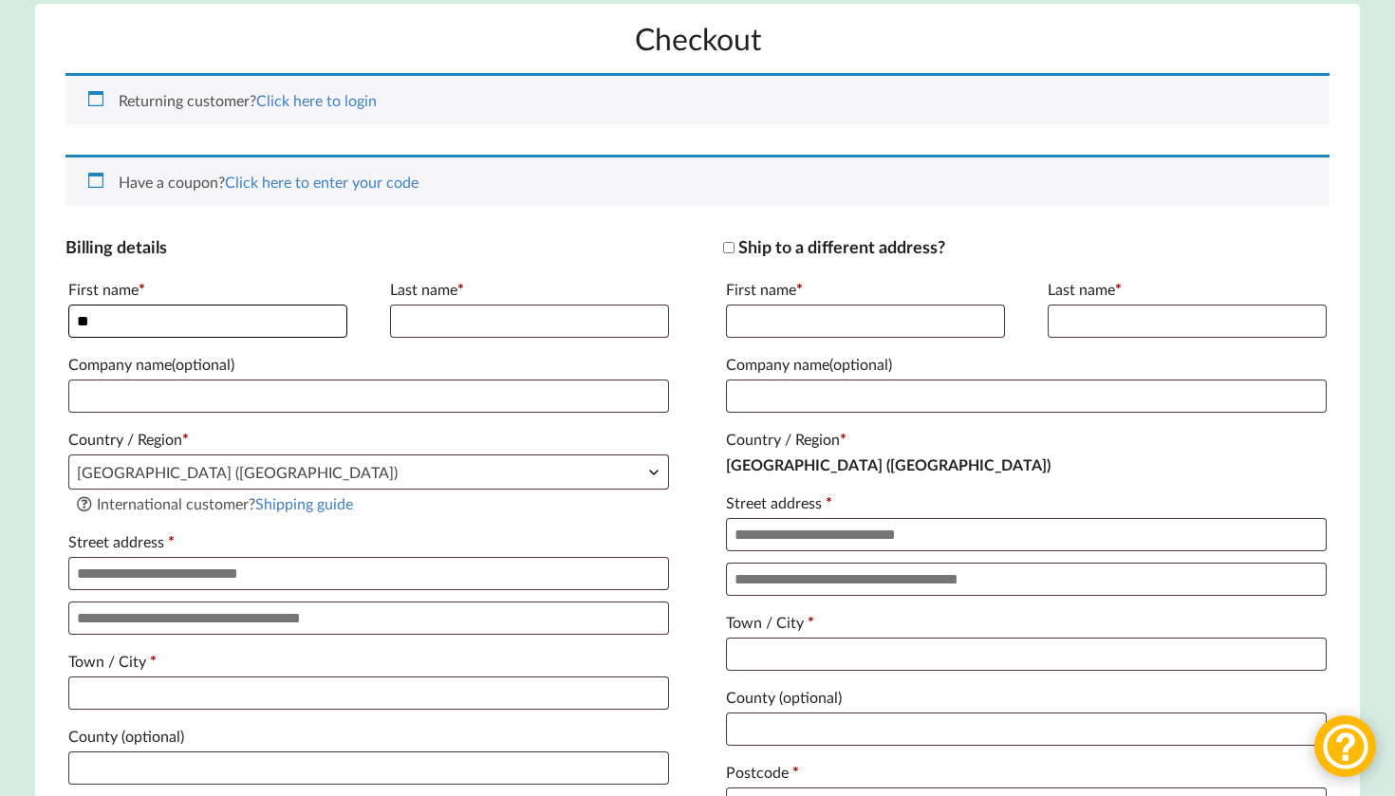
type input "*"
type input "********"
type input "*******"
type input "**********"
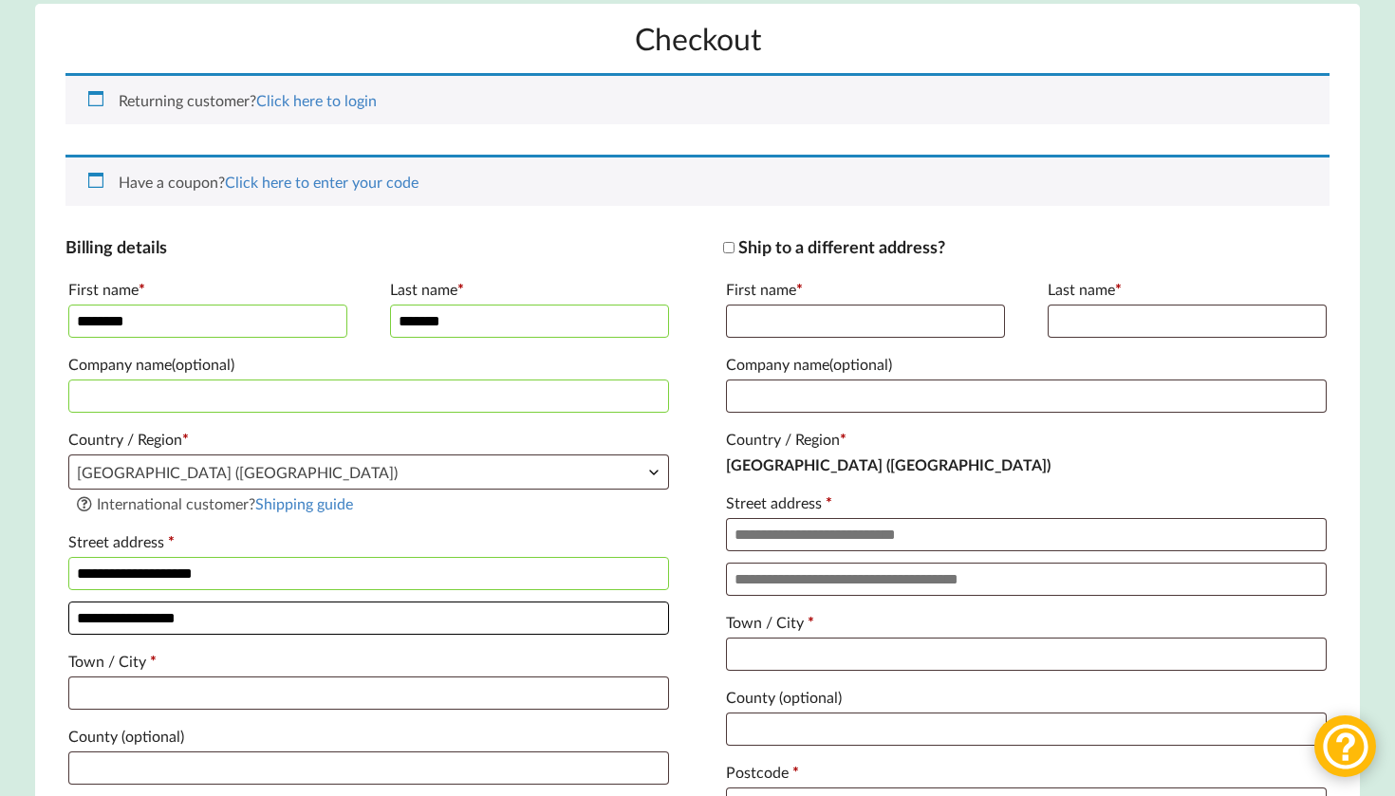
type input "**********"
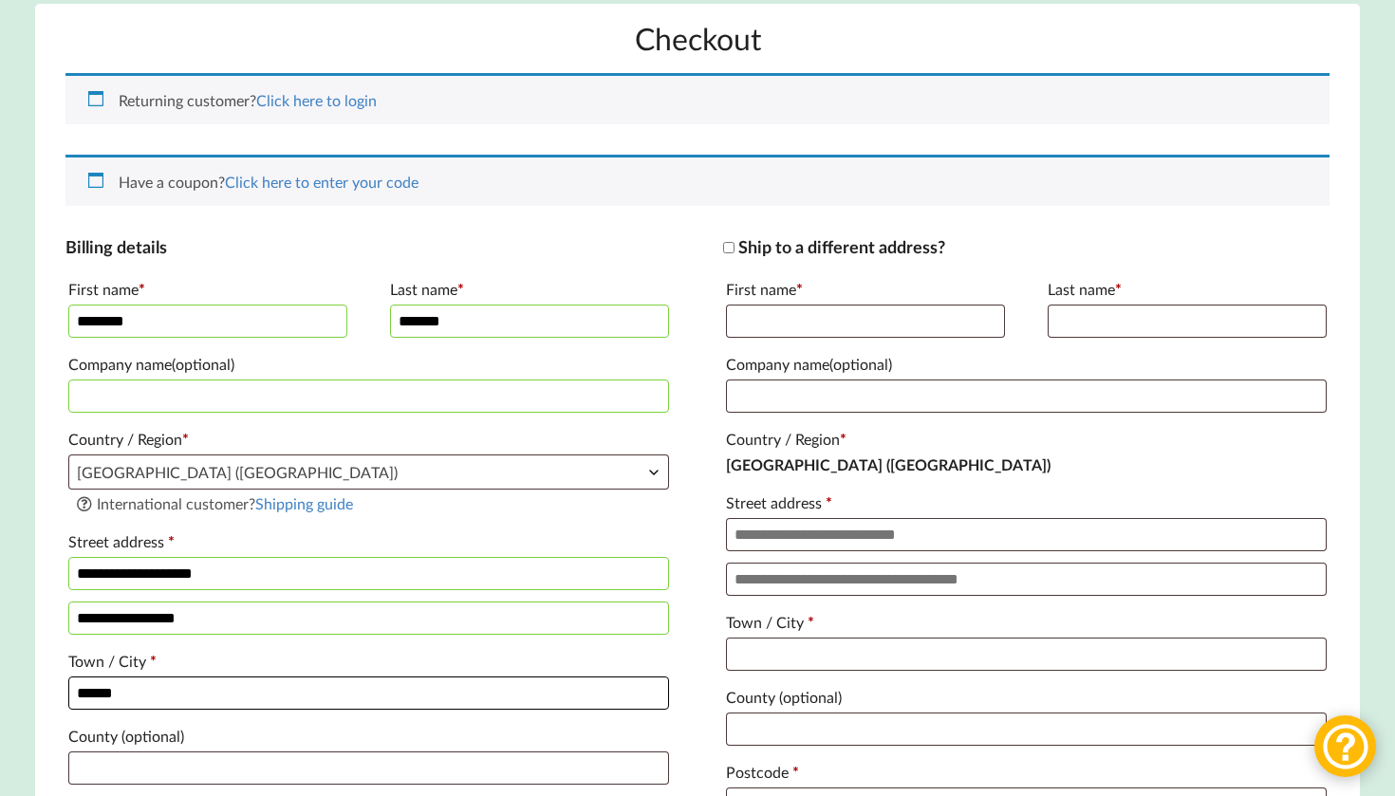
type input "******"
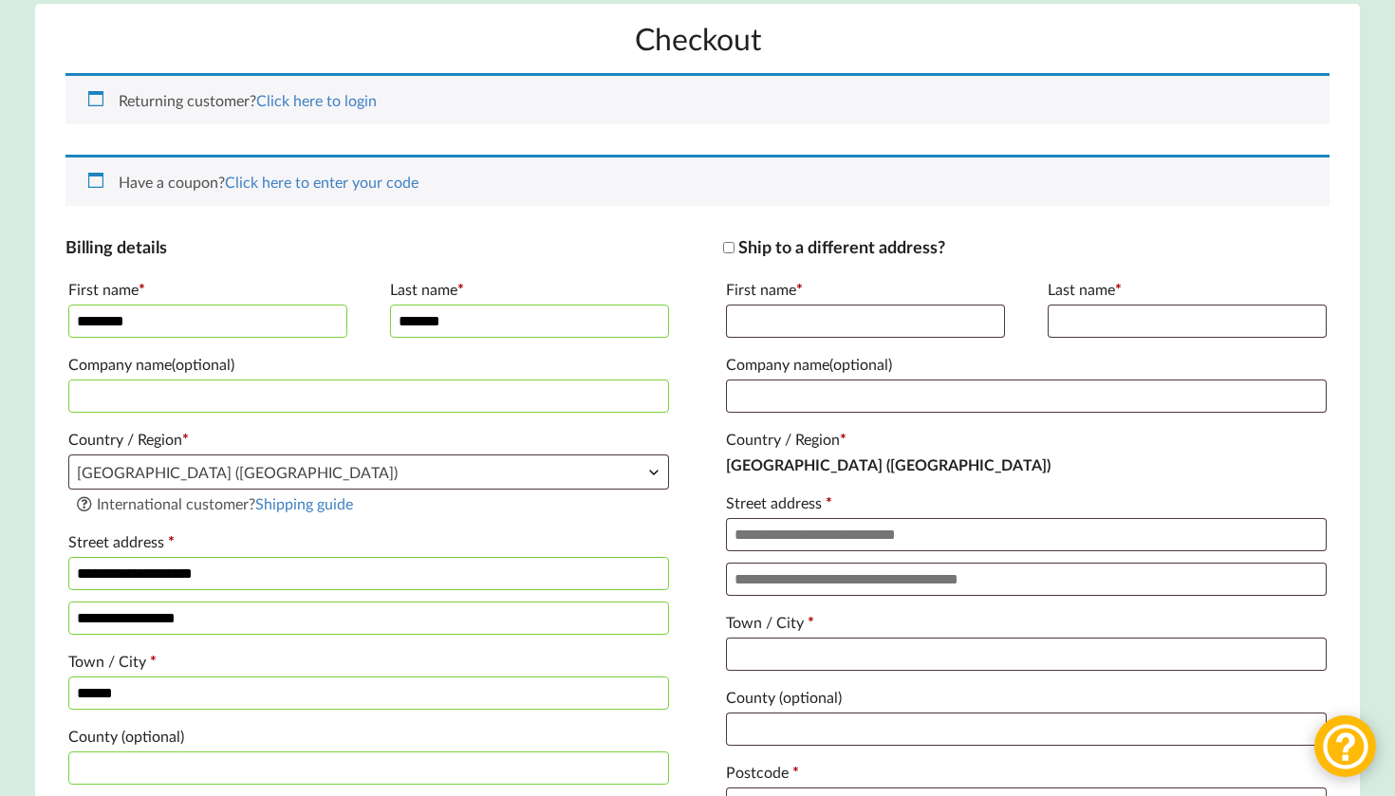
scroll to position [752, 0]
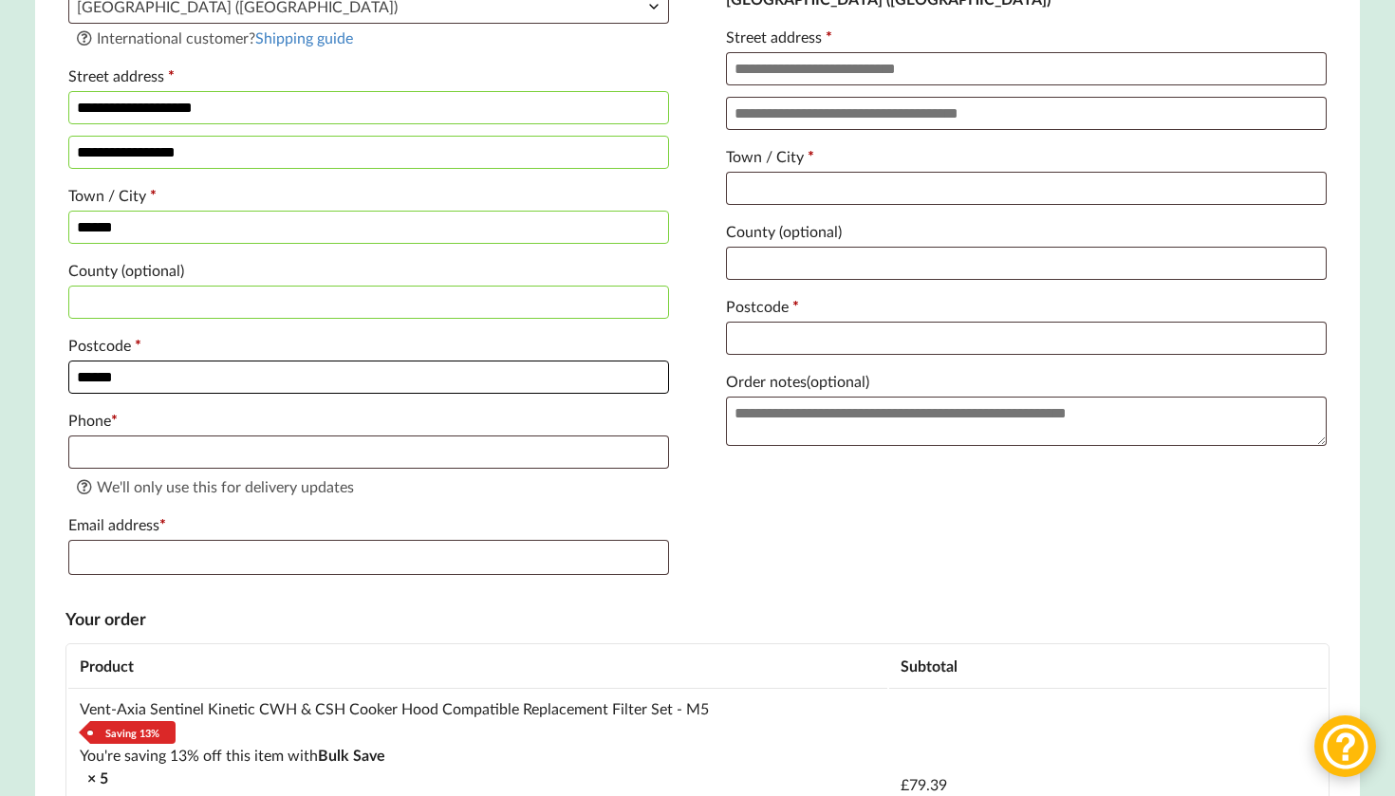
type input "******"
type input "**********"
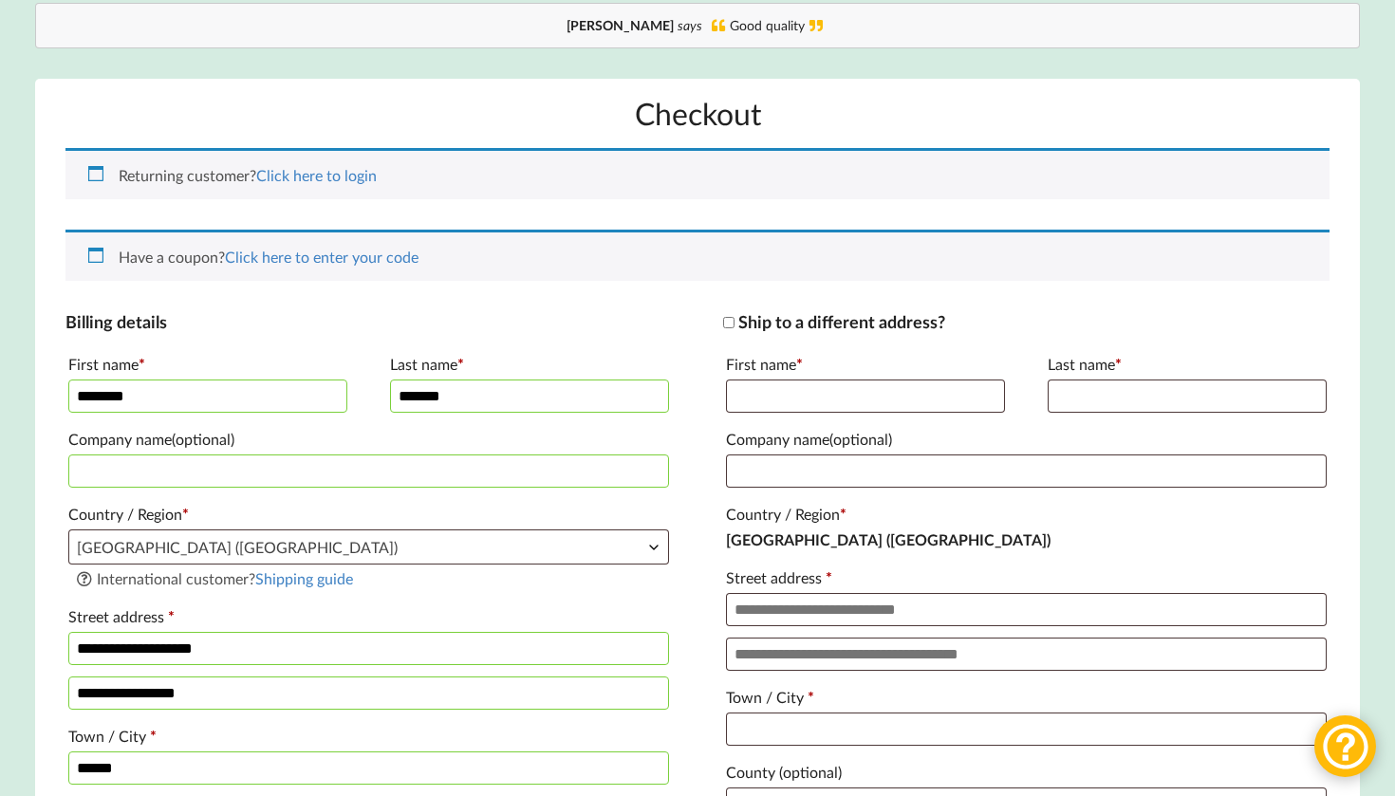
scroll to position [198, 0]
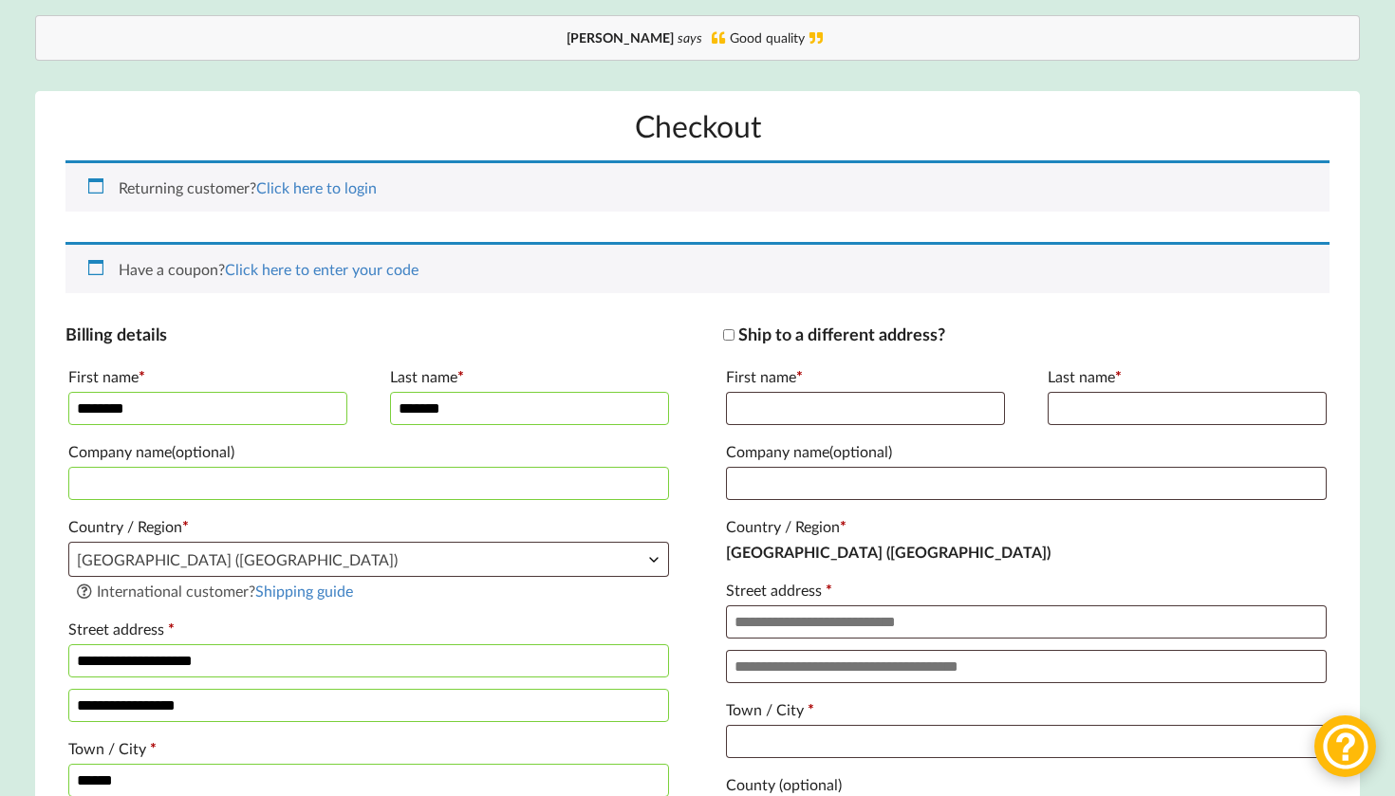
type input "ellebeeisonly@gmail.com"
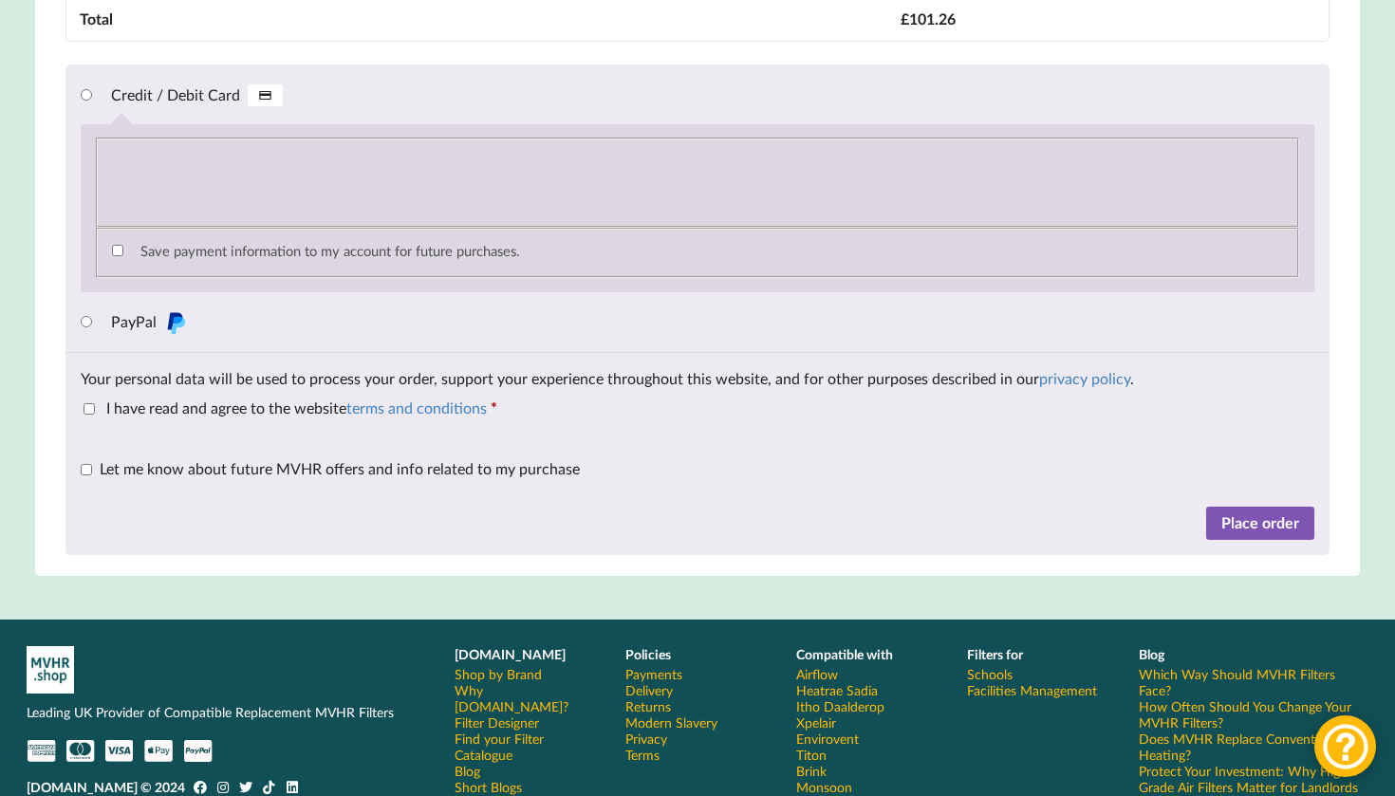
scroll to position [1912, 0]
click at [99, 416] on label "I have read and agree to the website terms and conditions *" at bounding box center [291, 407] width 414 height 18
click at [1262, 540] on button "Place order" at bounding box center [1260, 523] width 108 height 34
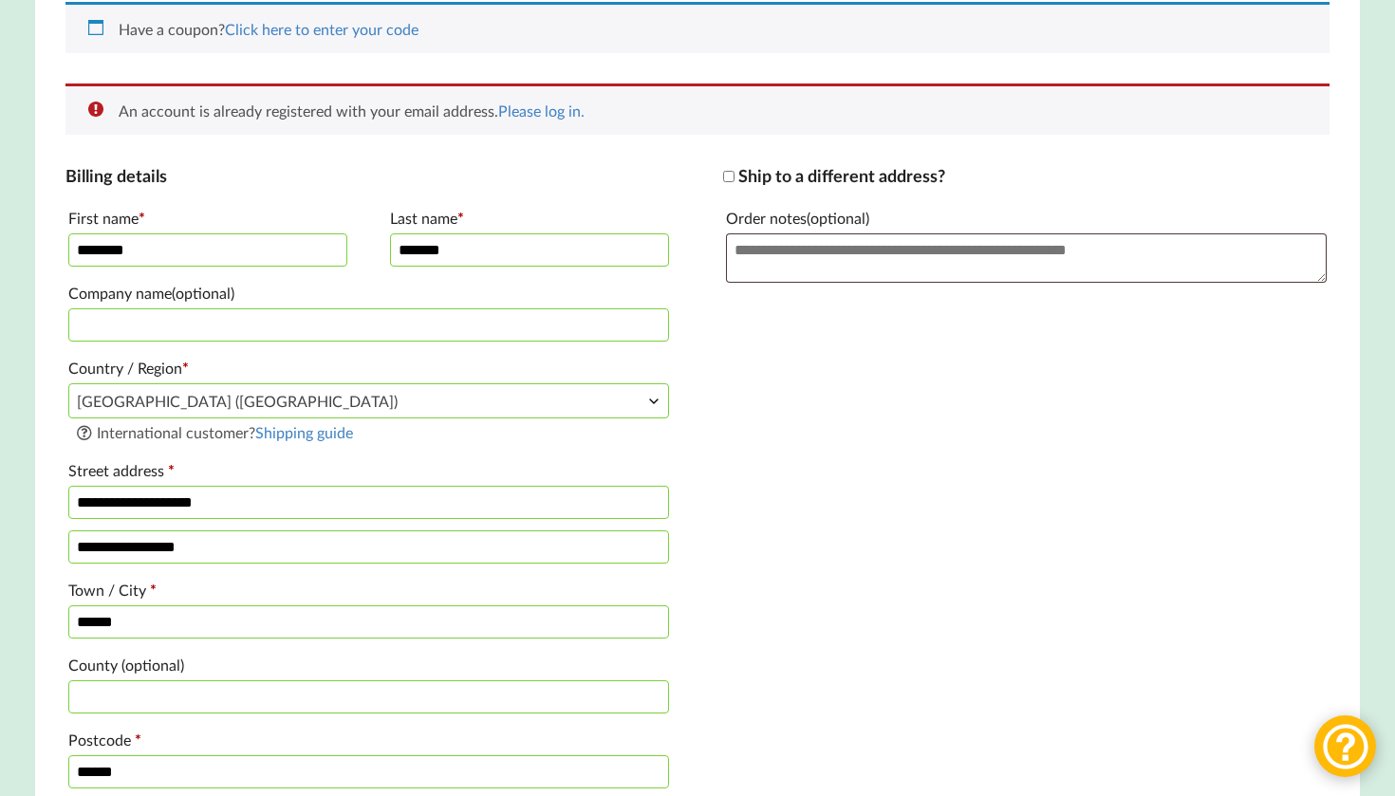
scroll to position [436, 0]
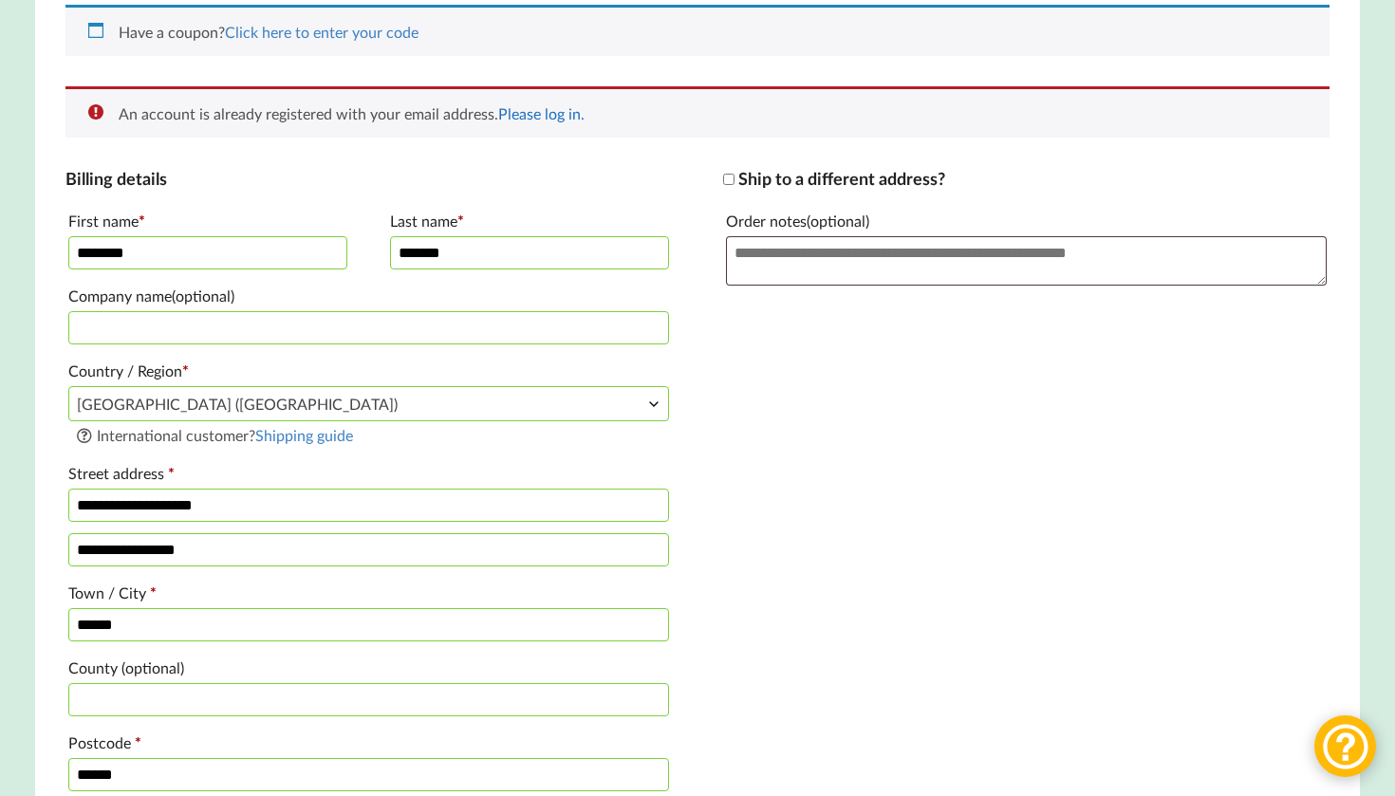
click at [561, 121] on link "Please log in." at bounding box center [541, 113] width 86 height 18
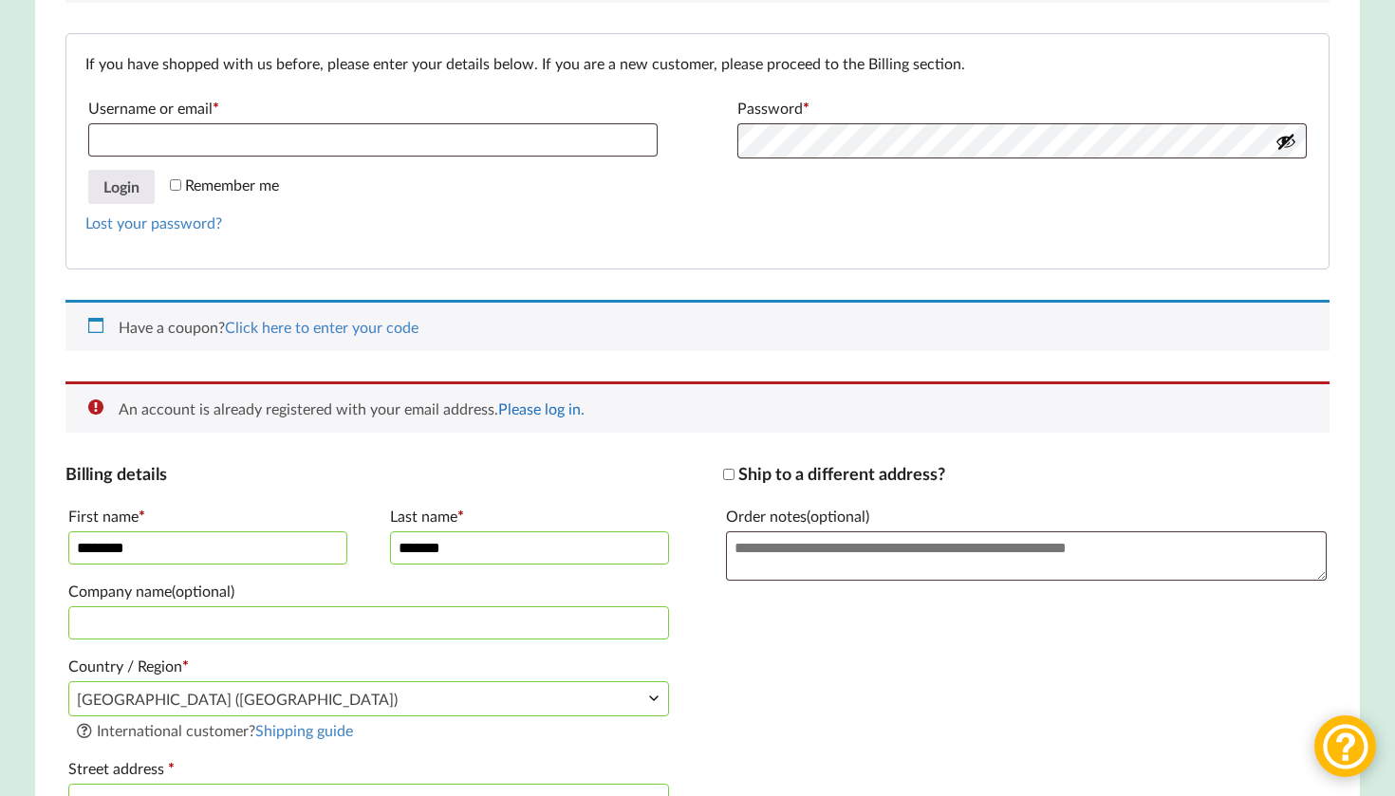
scroll to position [401, 0]
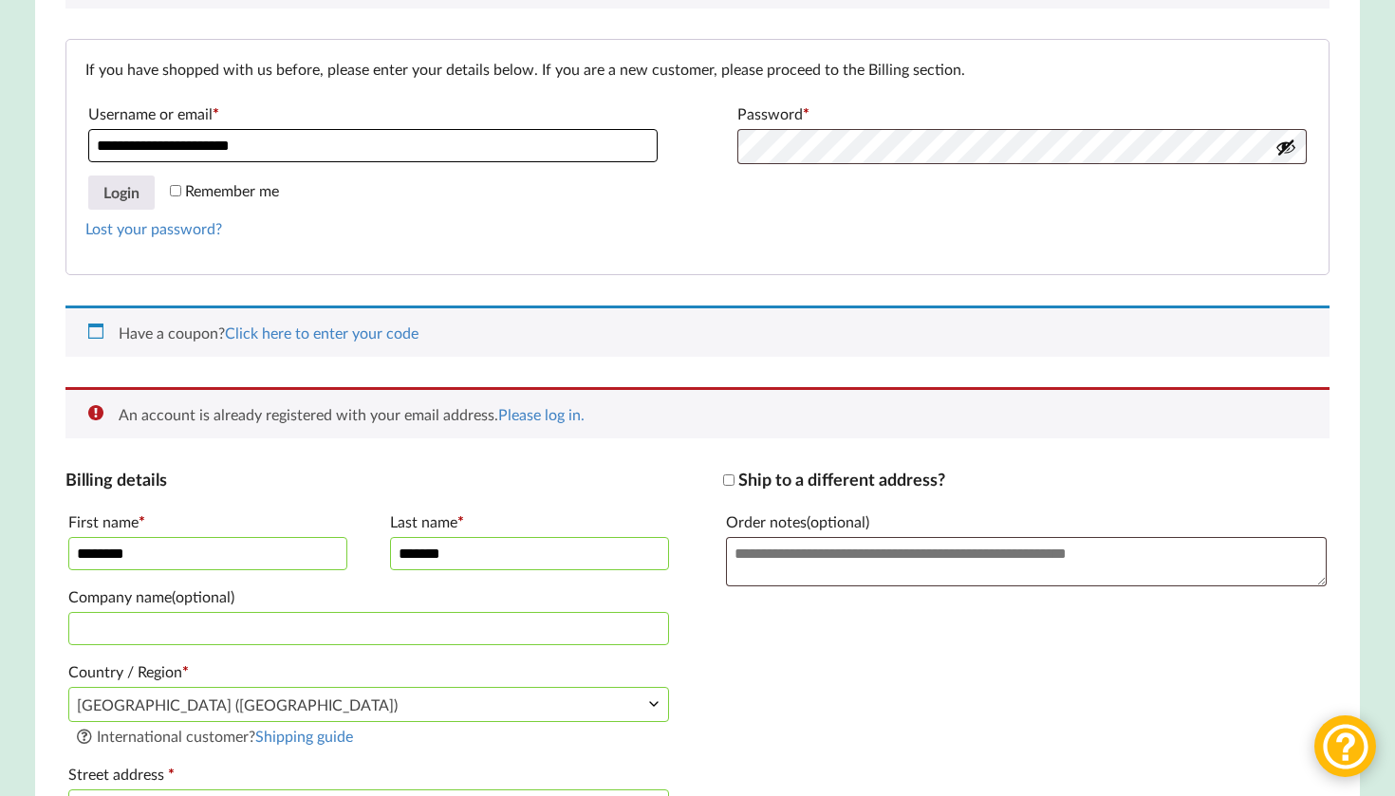
type input "**********"
click at [130, 200] on button "Login" at bounding box center [121, 193] width 66 height 34
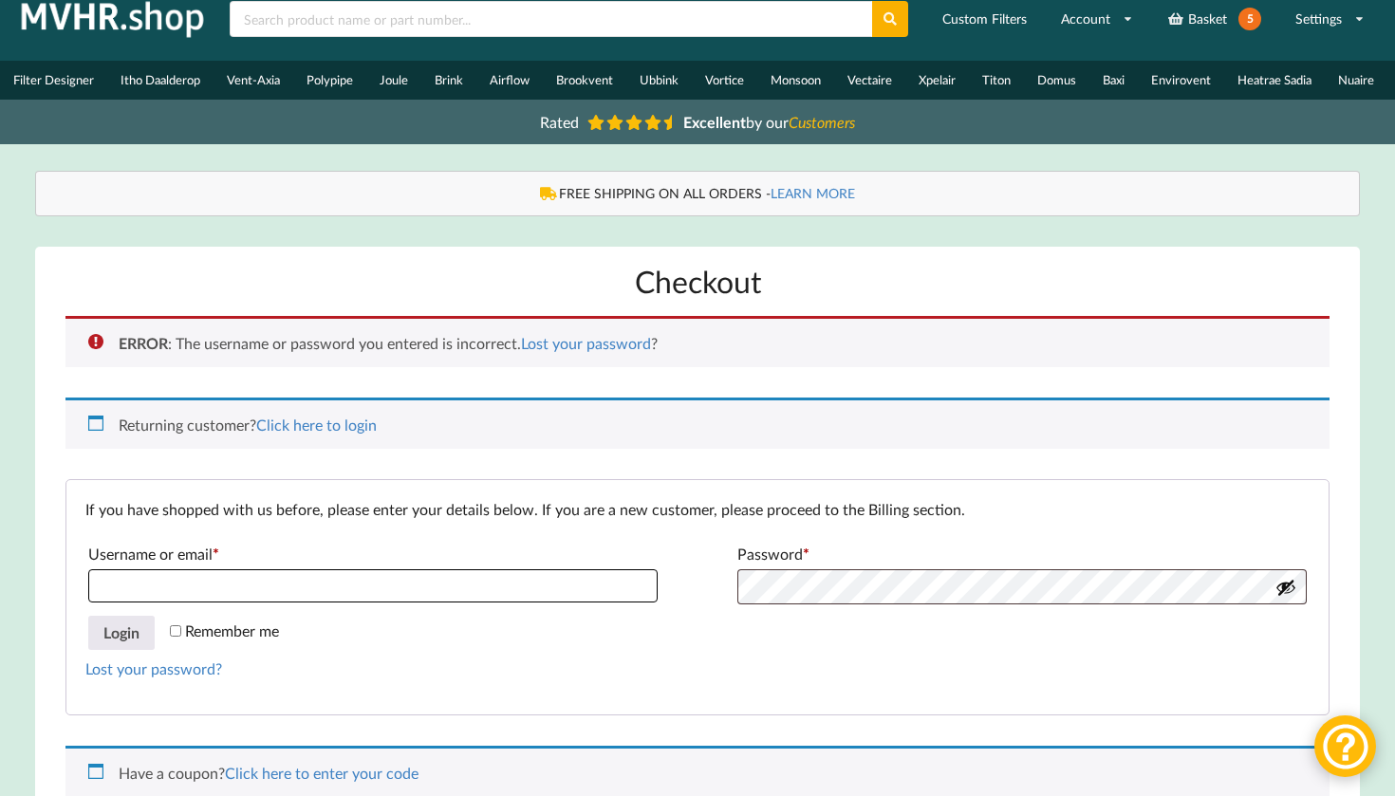
scroll to position [45, 0]
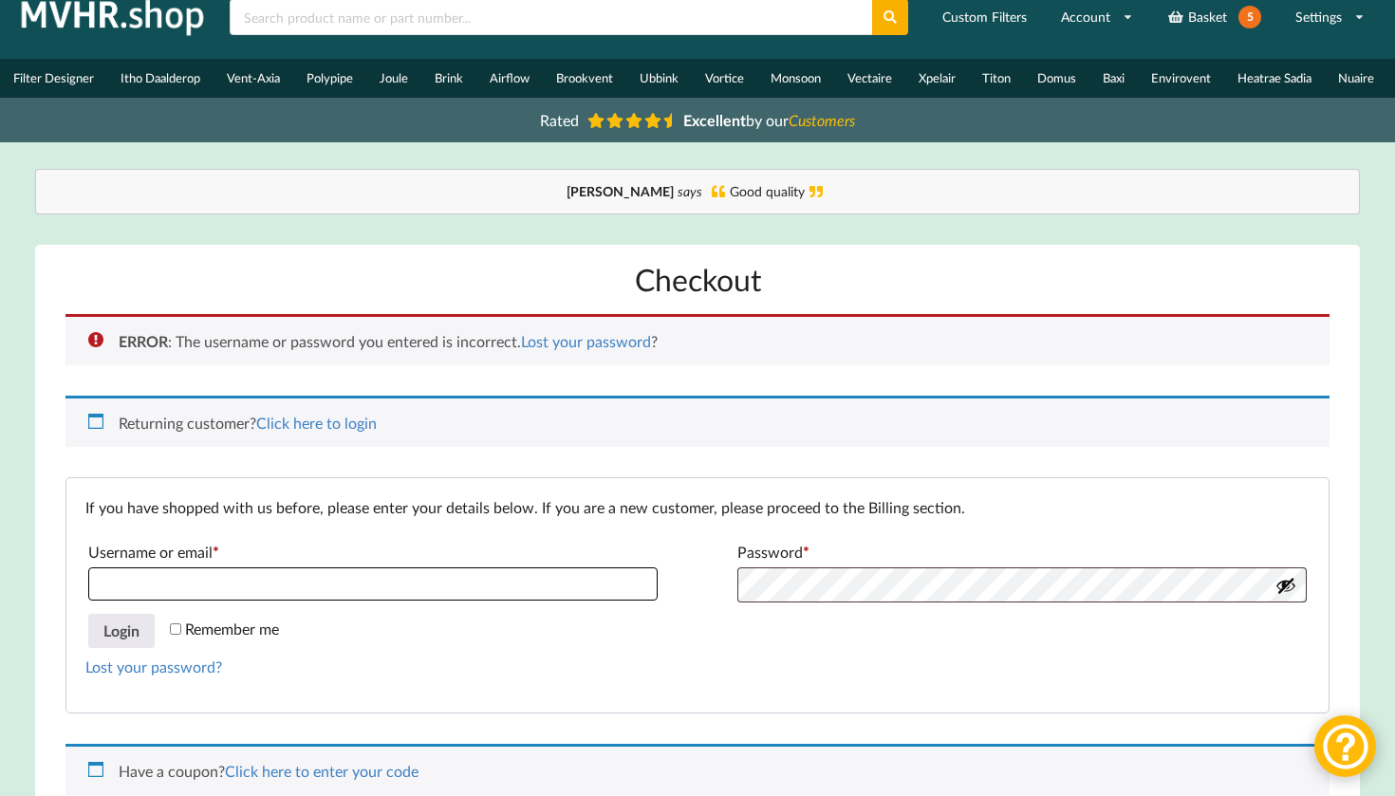
type input "**********"
click at [121, 639] on button "Login" at bounding box center [121, 631] width 66 height 34
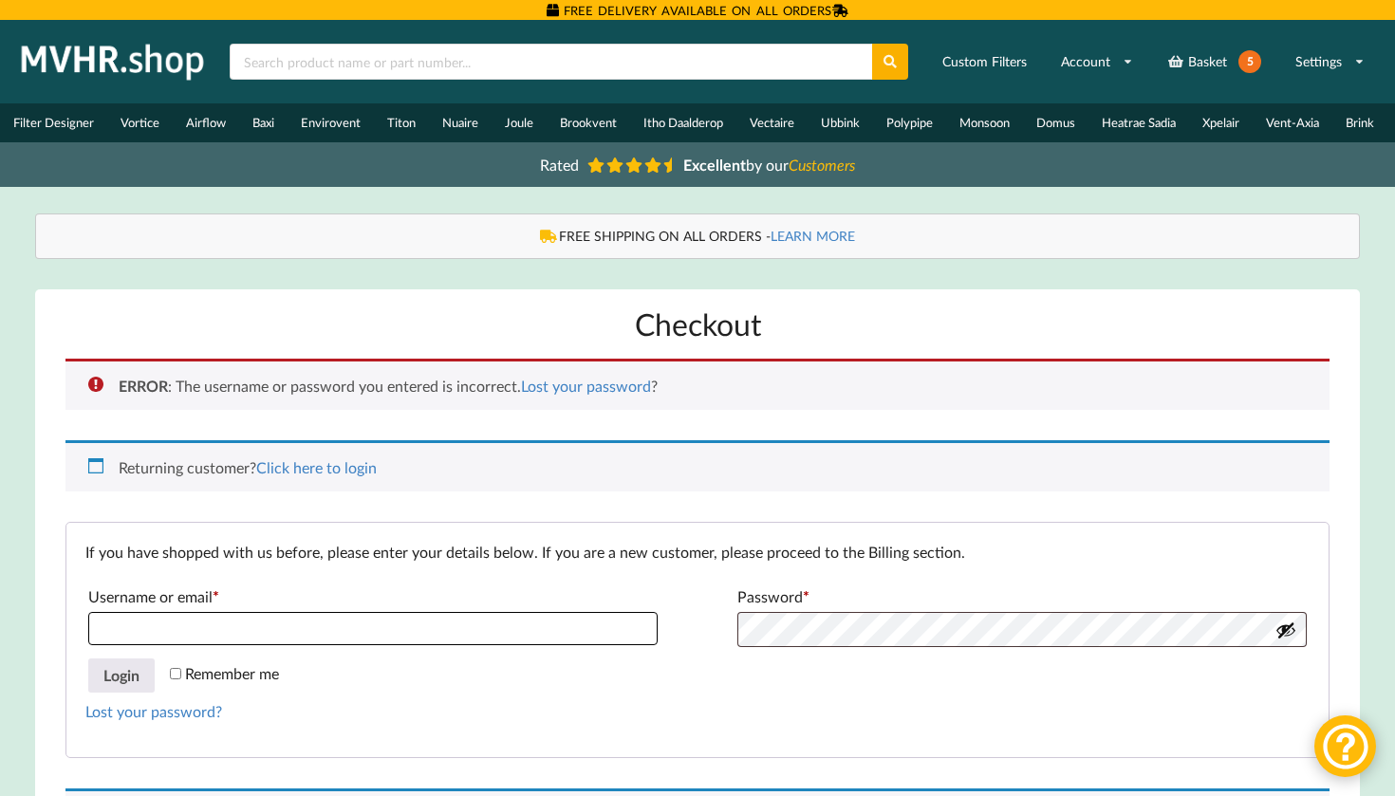
click at [419, 639] on input "Username or email * Required" at bounding box center [373, 628] width 570 height 33
type input "**********"
click at [561, 696] on p "Remember me Login" at bounding box center [697, 676] width 1225 height 40
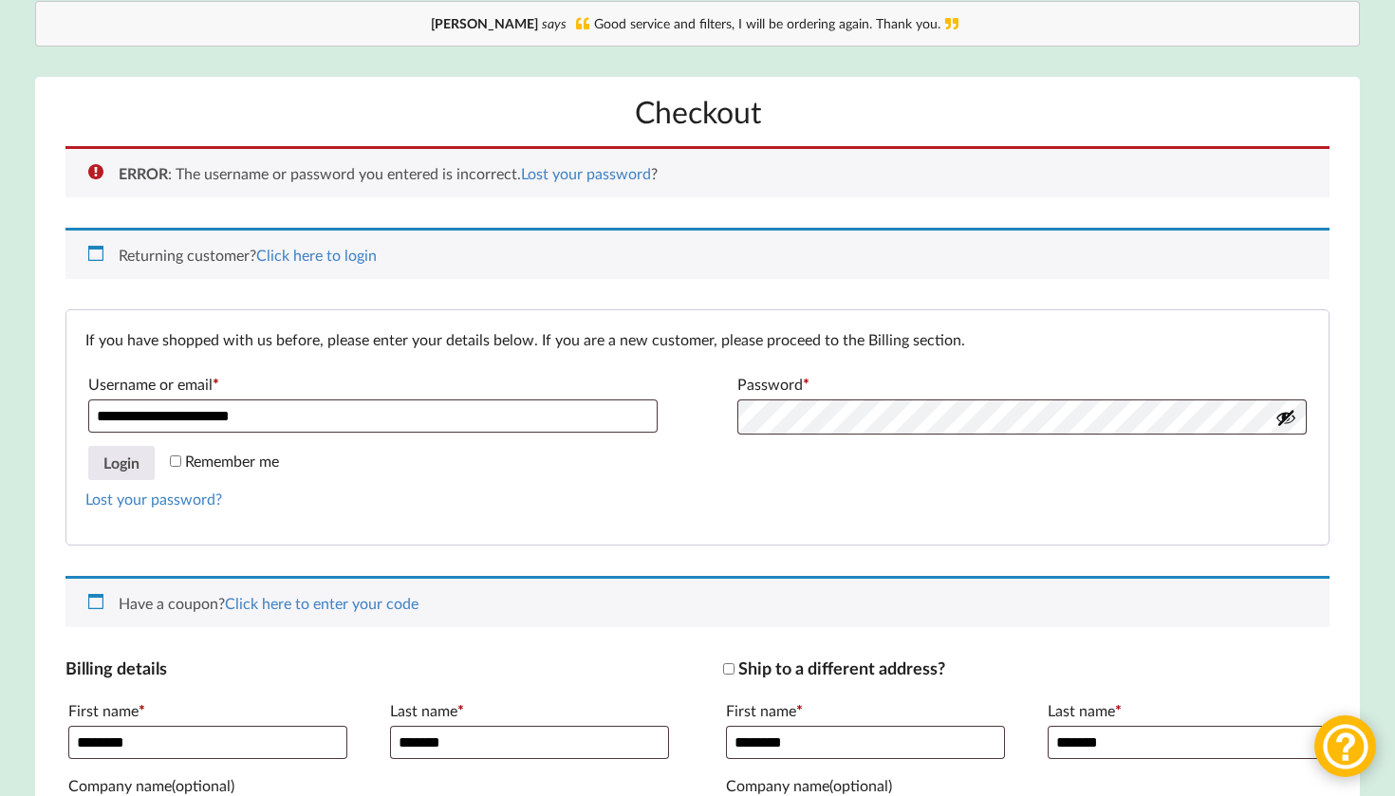
scroll to position [238, 0]
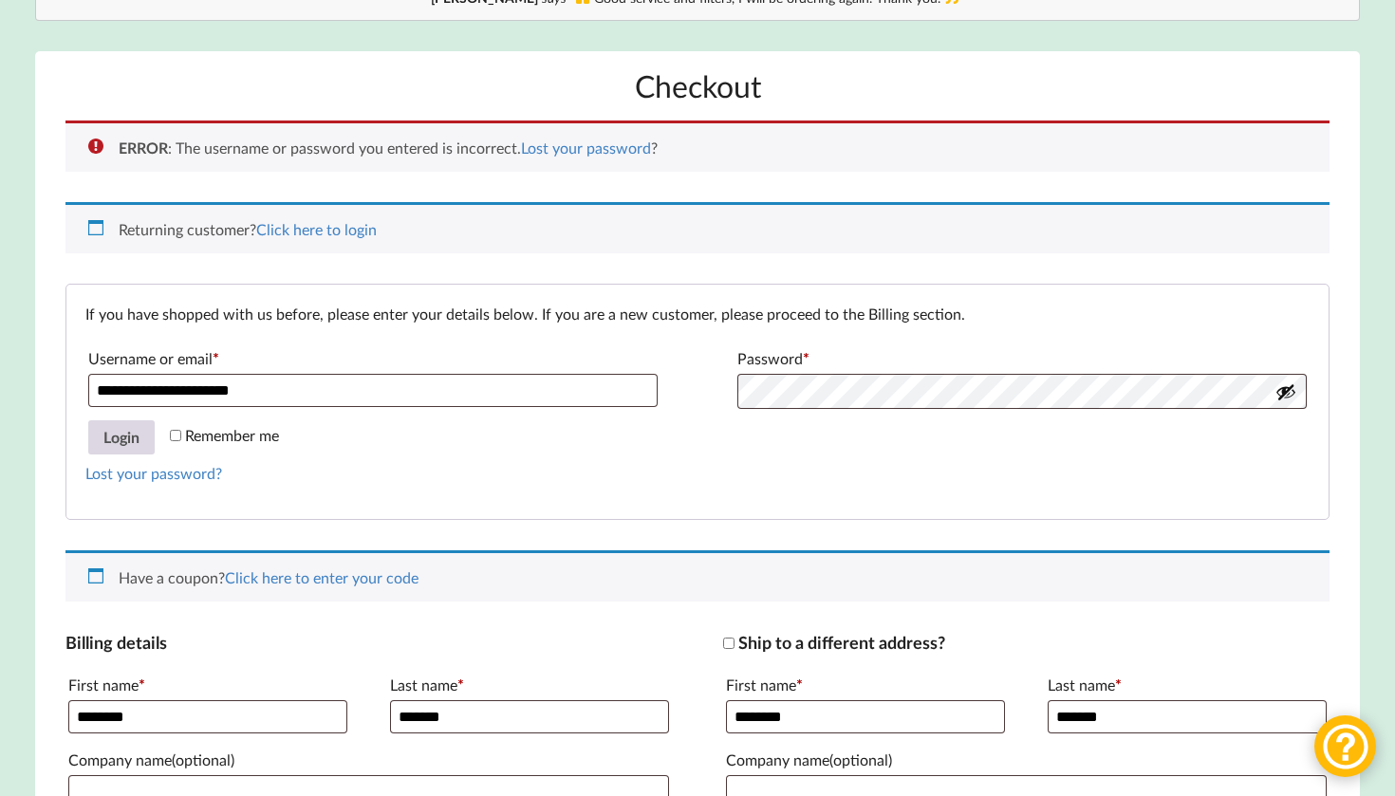
click at [129, 443] on button "Login" at bounding box center [121, 437] width 66 height 34
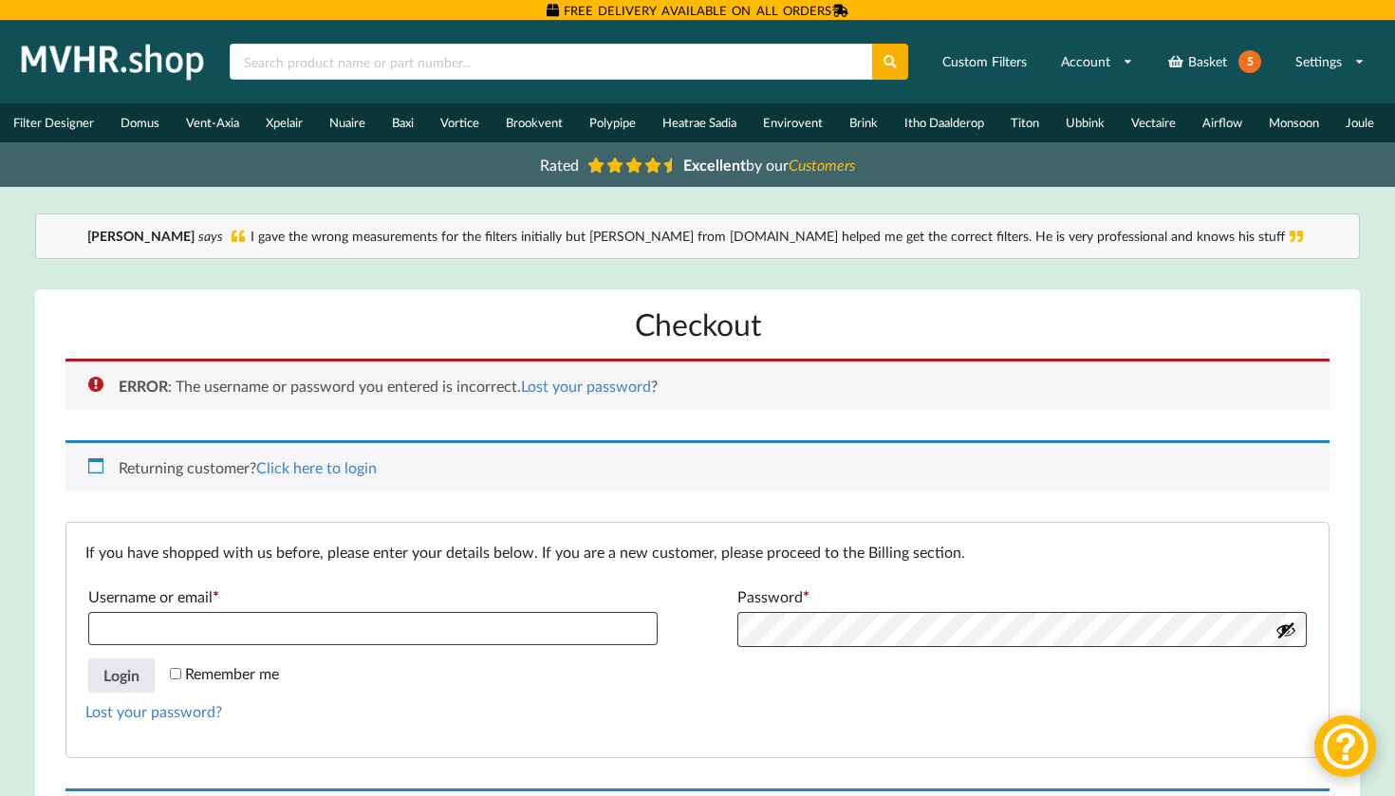
click at [368, 492] on div "Returning customer? Click here to login" at bounding box center [697, 465] width 1265 height 51
click at [551, 393] on link "Lost your password" at bounding box center [586, 386] width 130 height 18
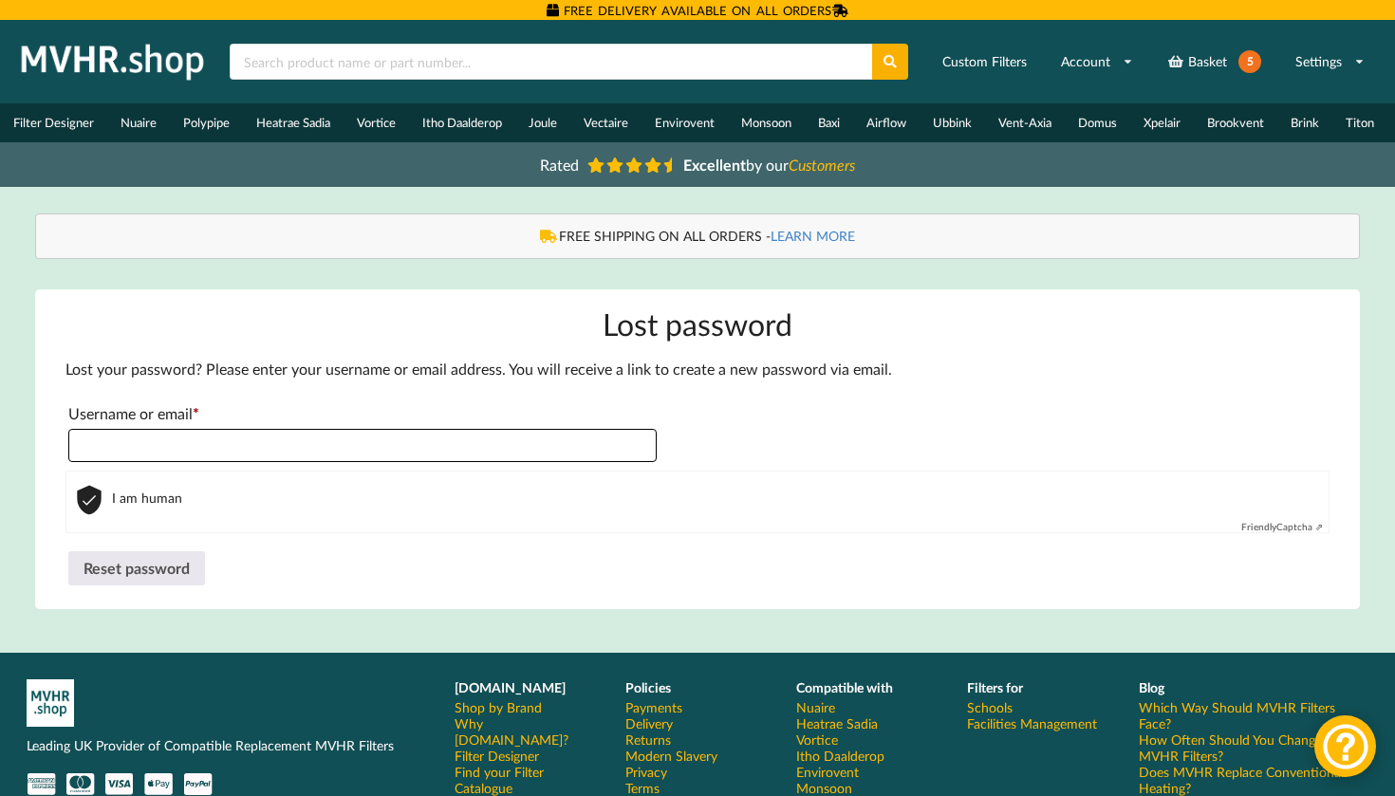
type input "**********"
click at [136, 578] on button "Reset password" at bounding box center [136, 568] width 137 height 34
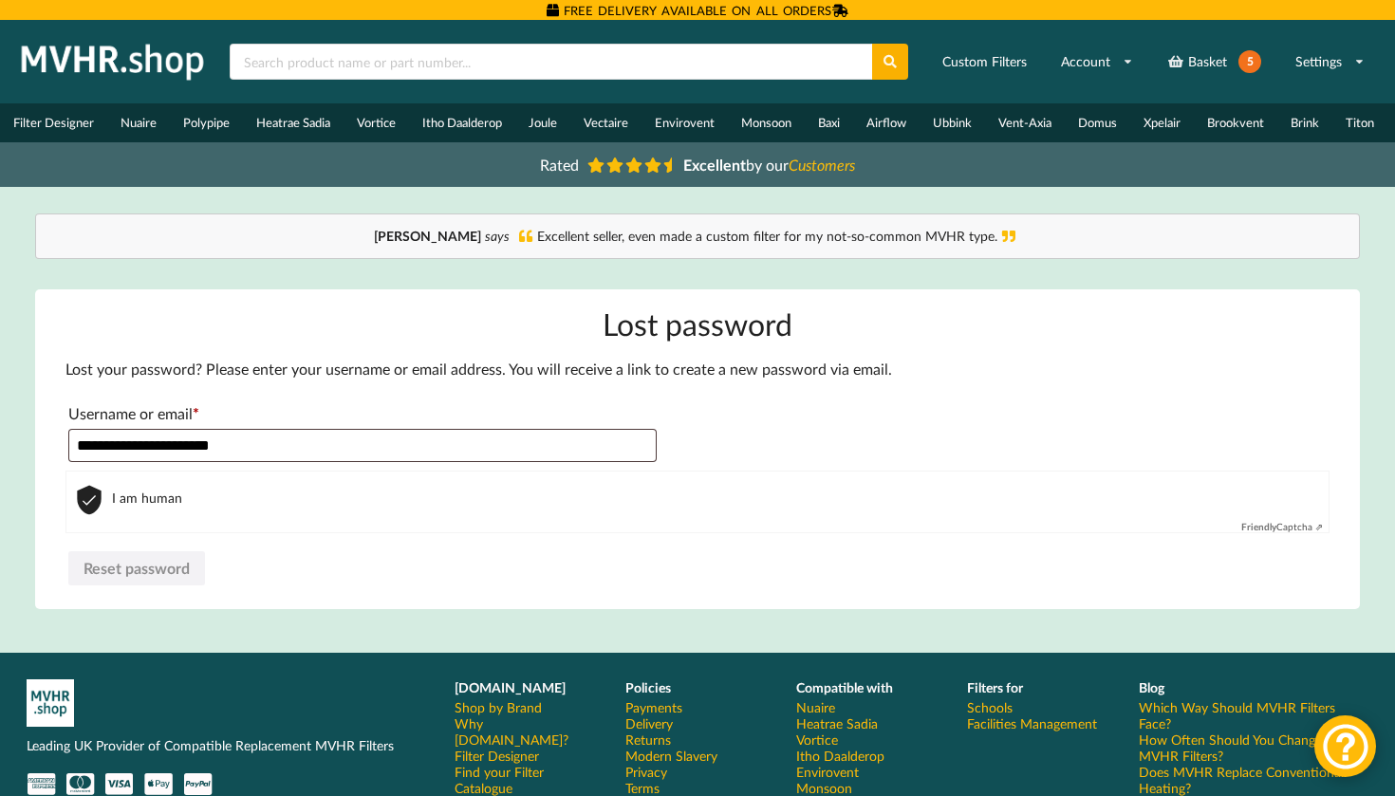
click at [242, 570] on p "Reset password" at bounding box center [697, 569] width 1265 height 40
click at [266, 461] on input "**********" at bounding box center [362, 445] width 588 height 33
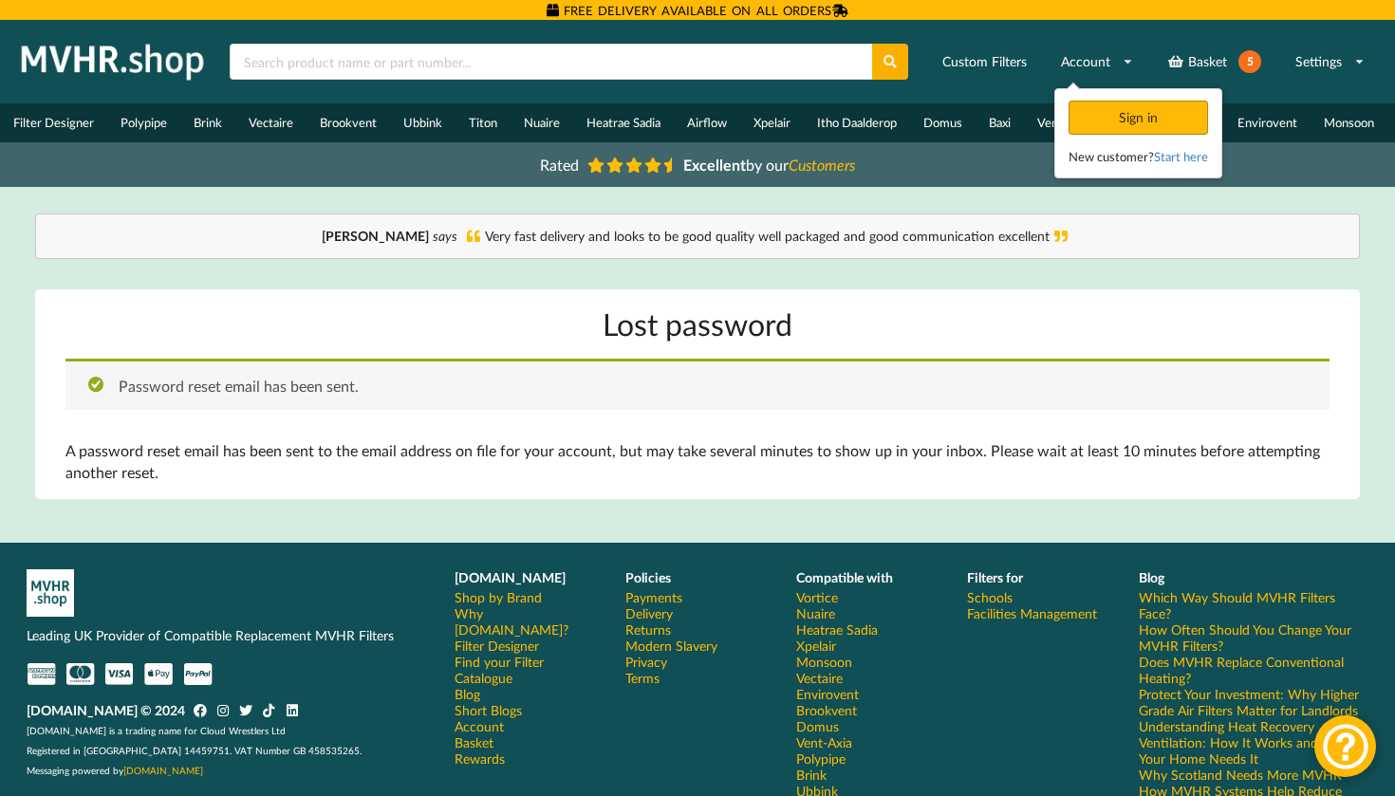
click at [1111, 110] on div "Sign in" at bounding box center [1139, 118] width 140 height 34
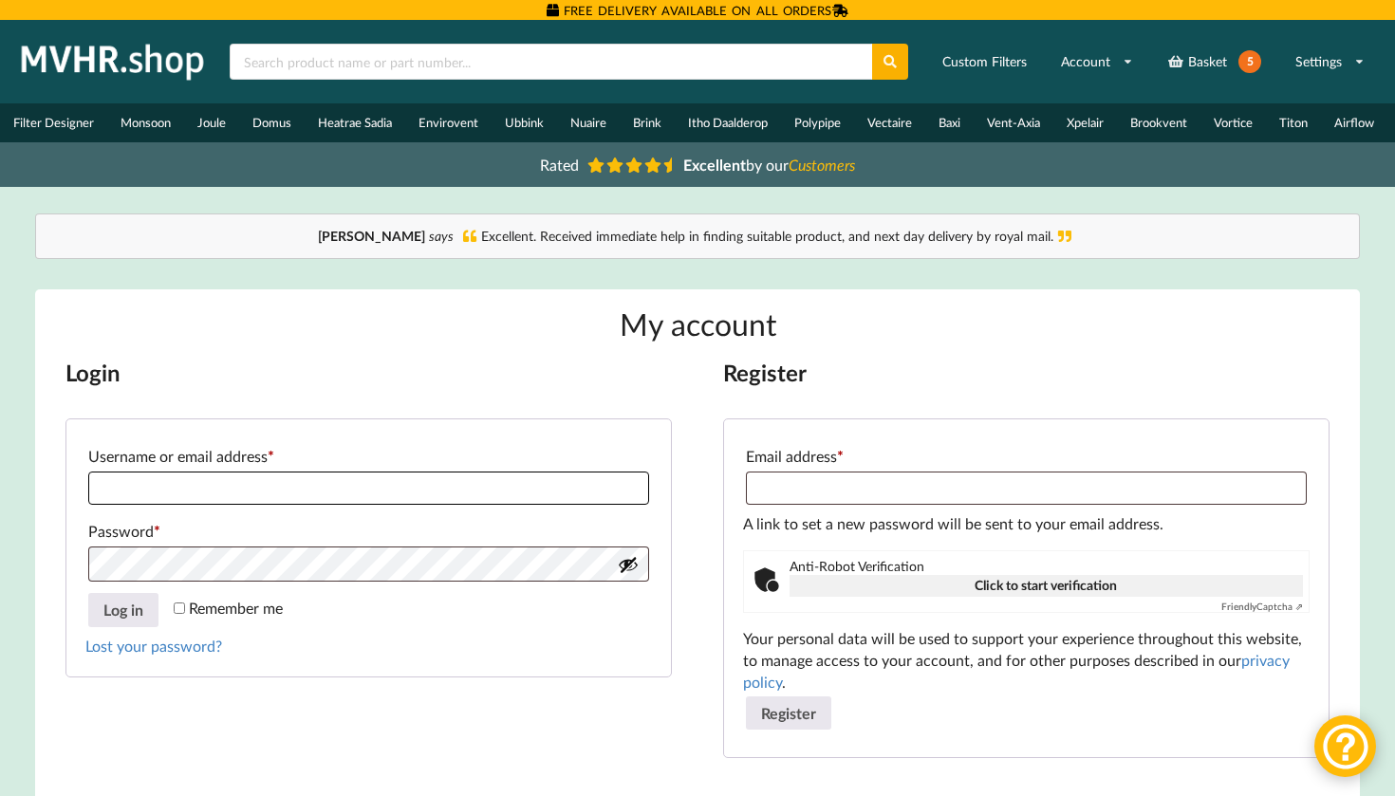
type input "**********"
click at [65, 555] on form "**********" at bounding box center [368, 548] width 607 height 259
click at [172, 614] on p "Remember me Log in" at bounding box center [369, 610] width 568 height 40
click at [126, 620] on button "Log in" at bounding box center [123, 610] width 70 height 34
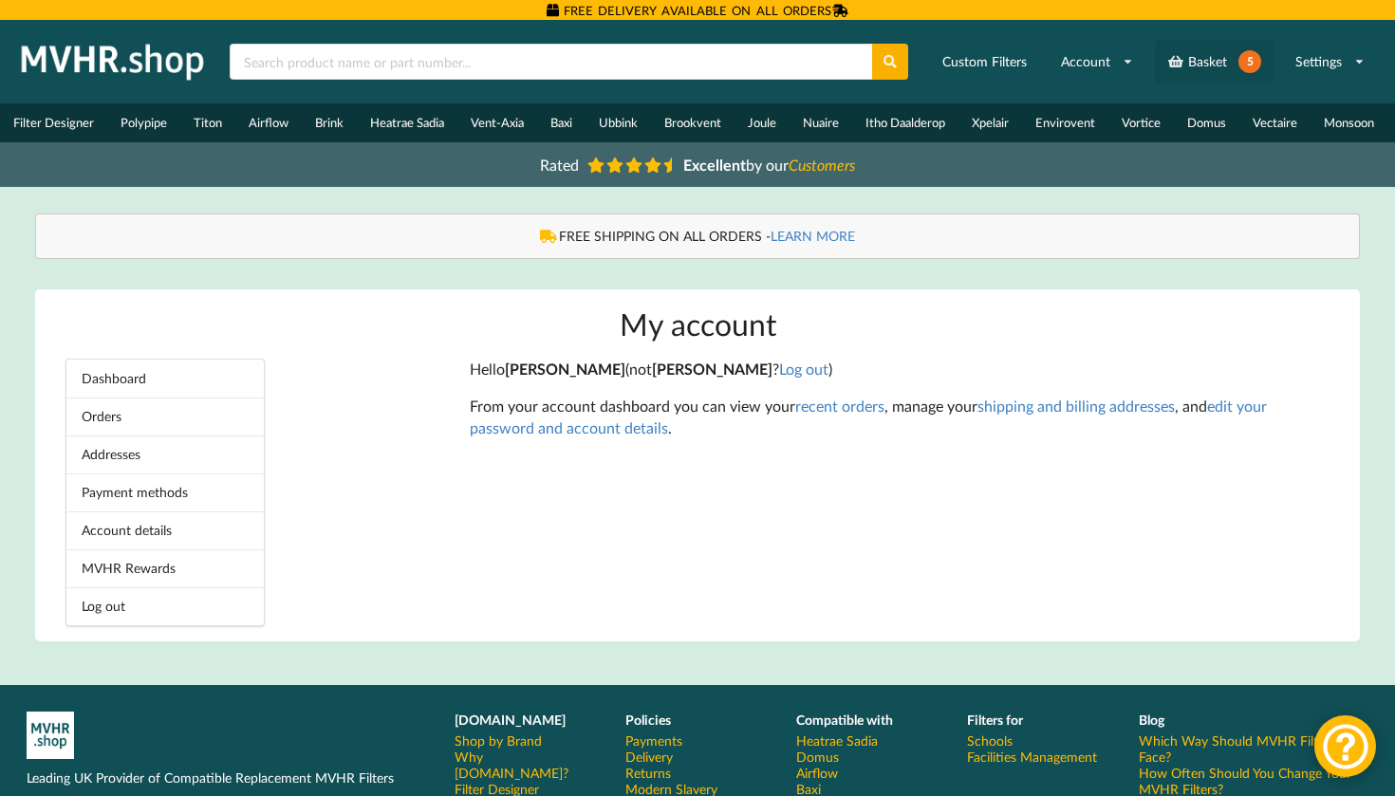
click at [1210, 68] on link "Basket 5" at bounding box center [1214, 62] width 119 height 44
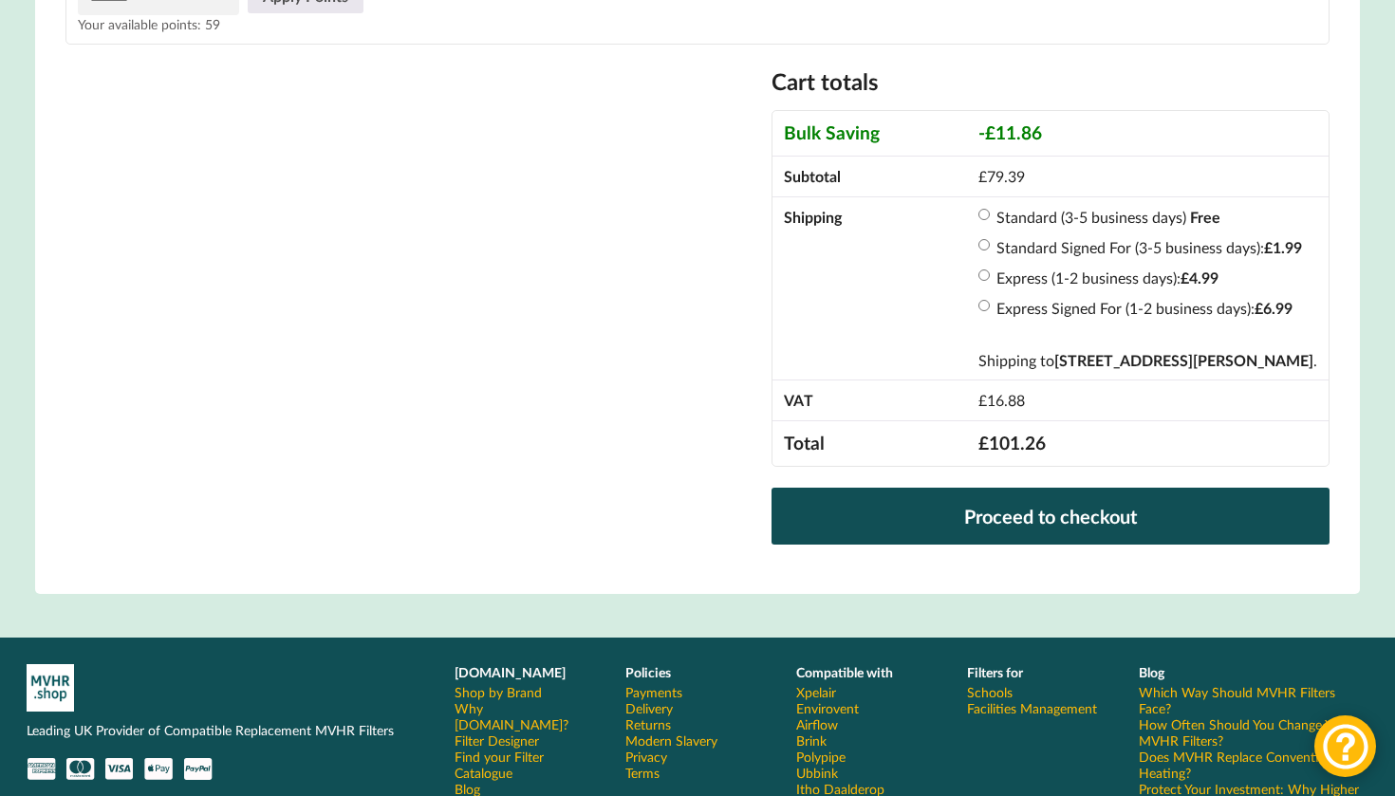
scroll to position [698, 0]
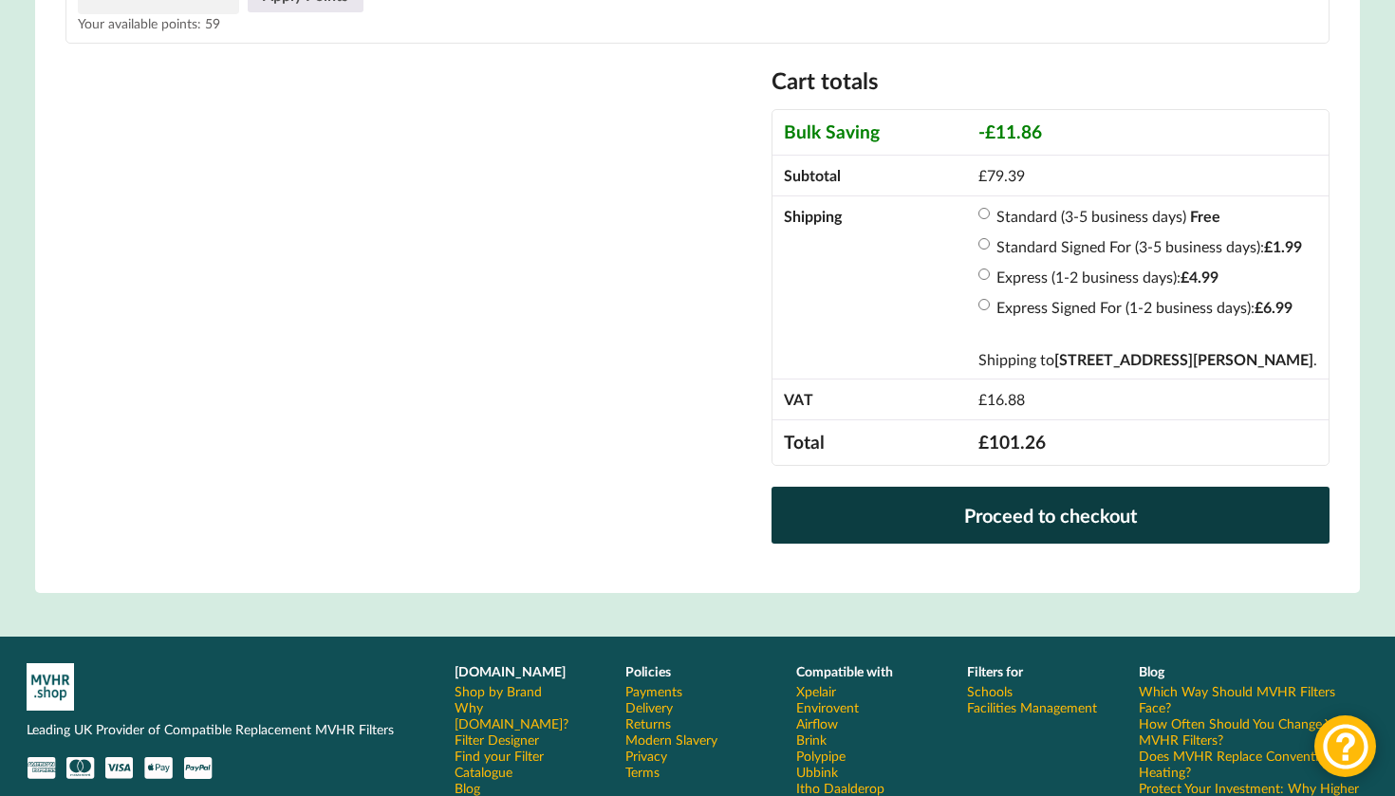
click at [772, 525] on link "Proceed to checkout" at bounding box center [1051, 515] width 558 height 57
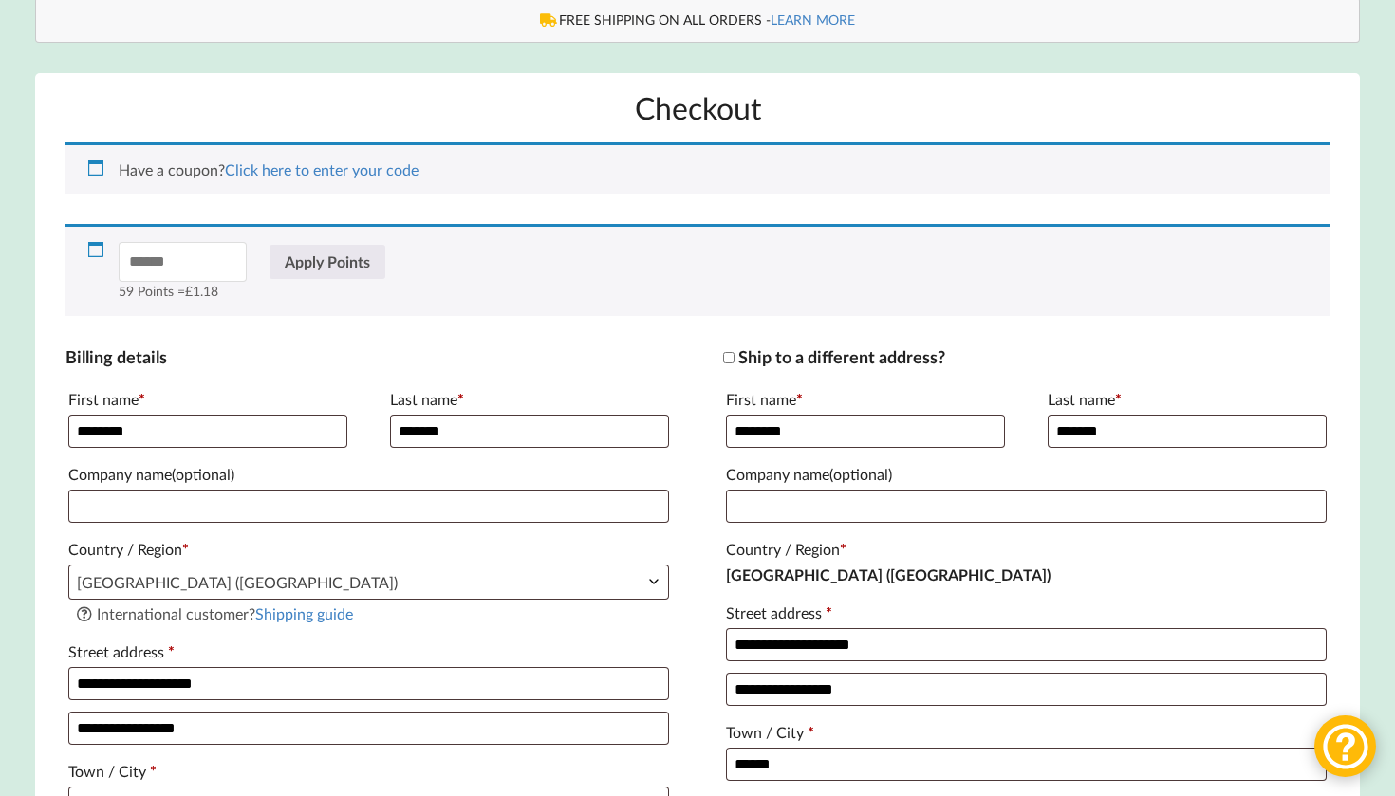
scroll to position [217, 0]
click at [235, 267] on input "*" at bounding box center [183, 260] width 128 height 39
type input "*"
click at [235, 267] on input "*" at bounding box center [183, 260] width 128 height 39
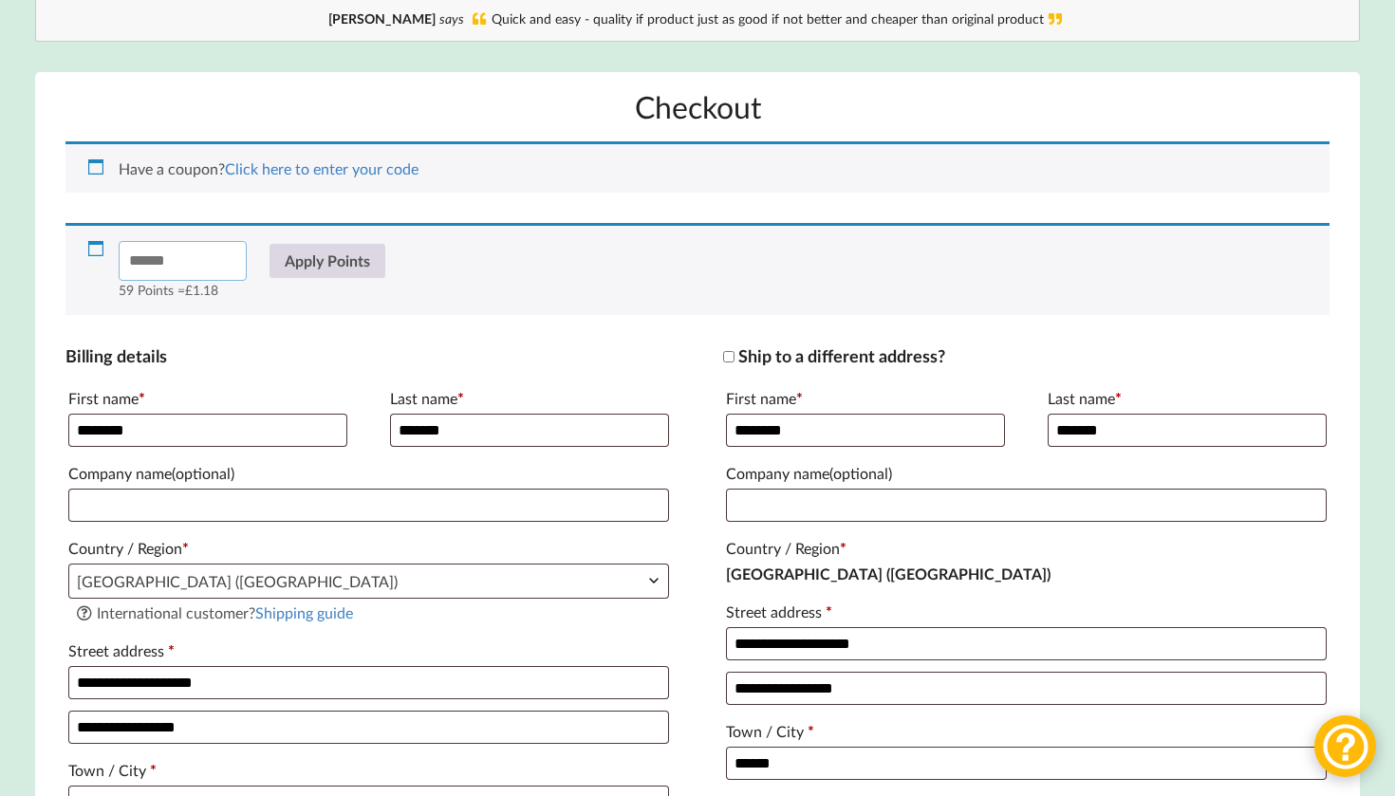
type input "**"
click at [304, 275] on button "Apply Points" at bounding box center [328, 261] width 116 height 34
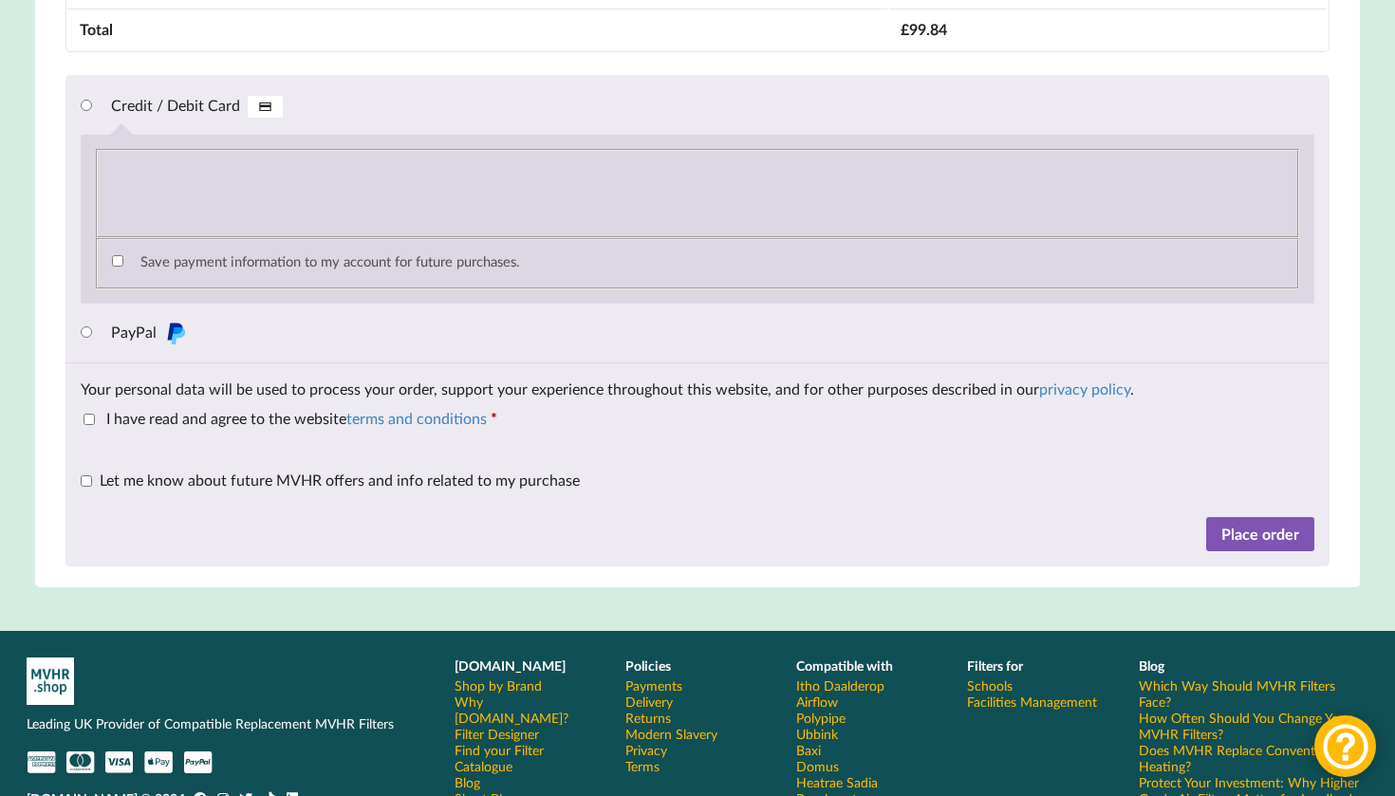
scroll to position [2129, 0]
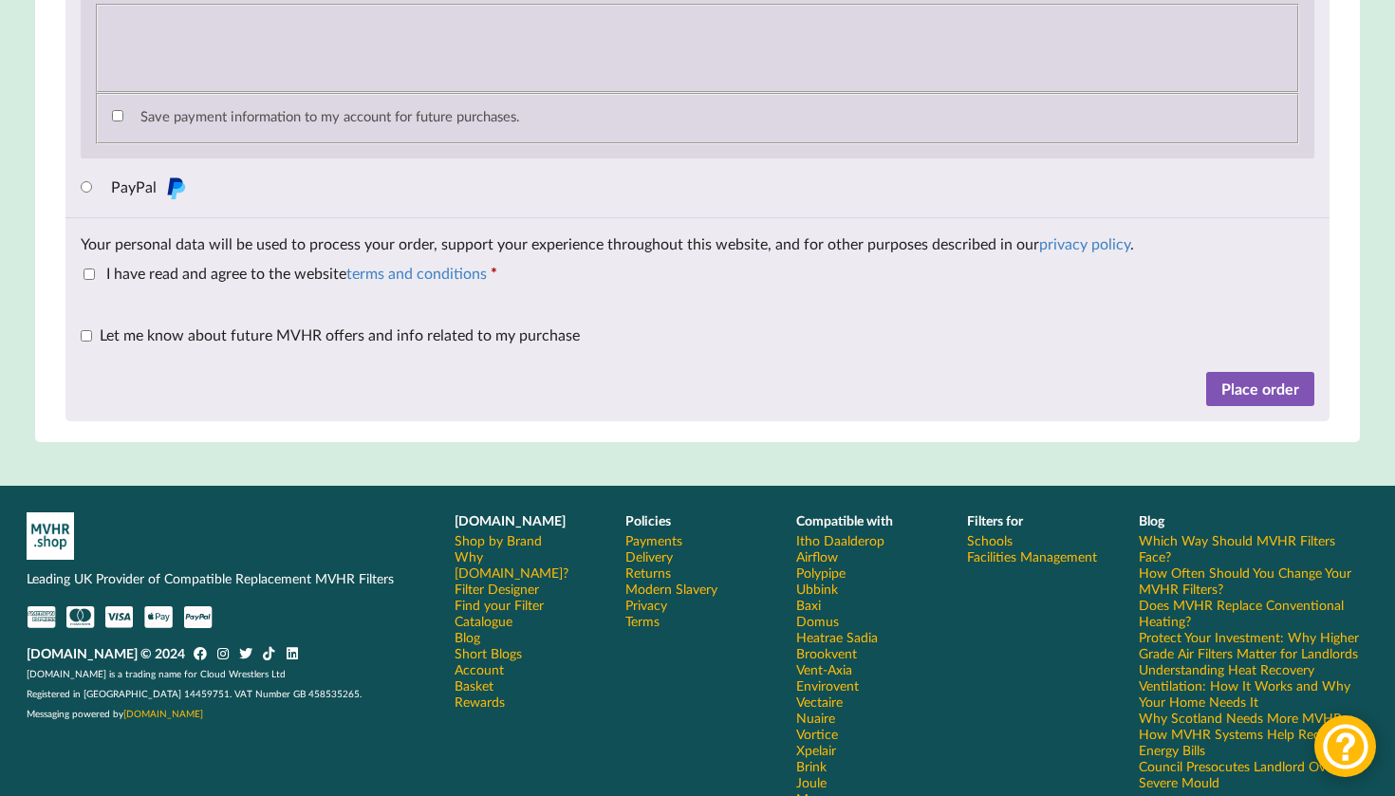
click at [96, 282] on label "I have read and agree to the website terms and conditions *" at bounding box center [291, 273] width 414 height 18
click at [1265, 406] on button "Place order" at bounding box center [1260, 389] width 108 height 34
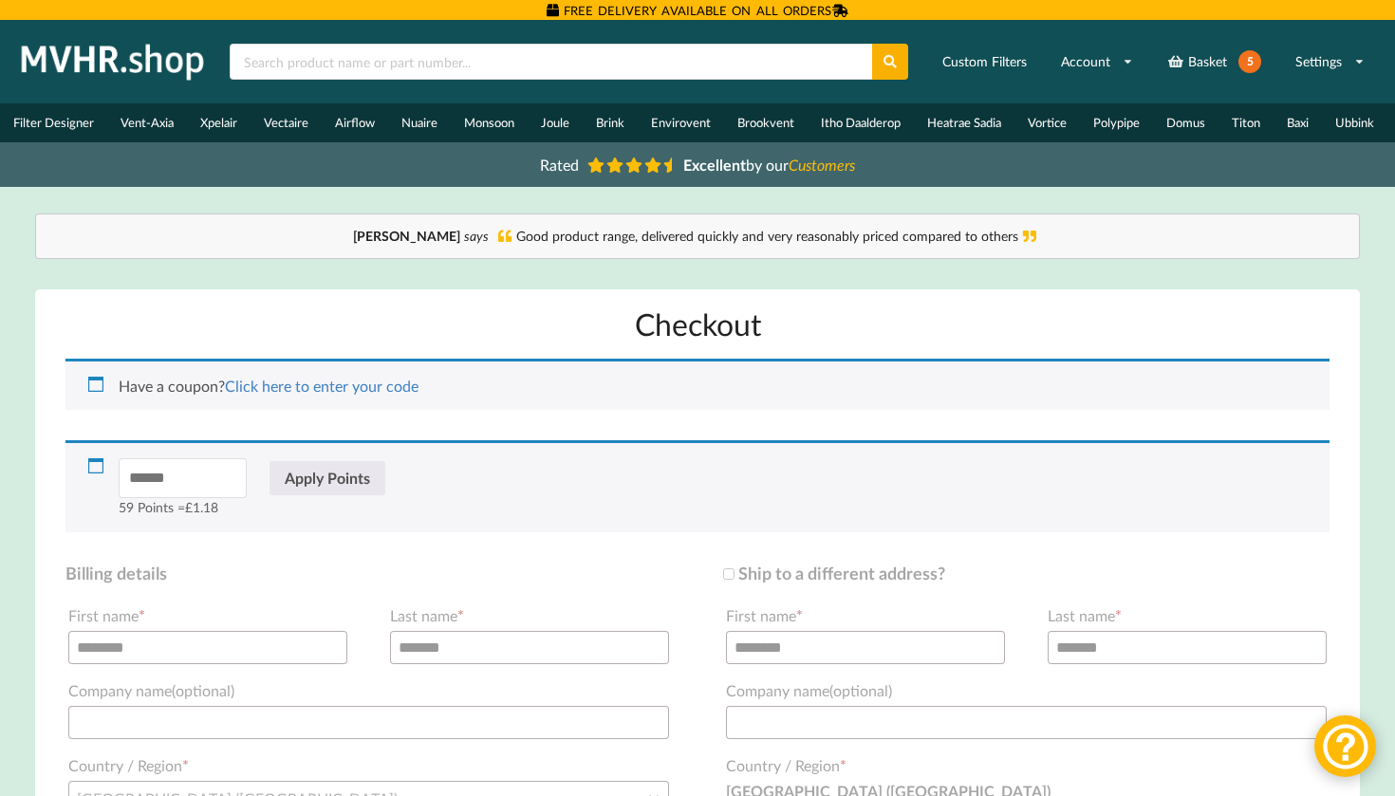
scroll to position [-2, 0]
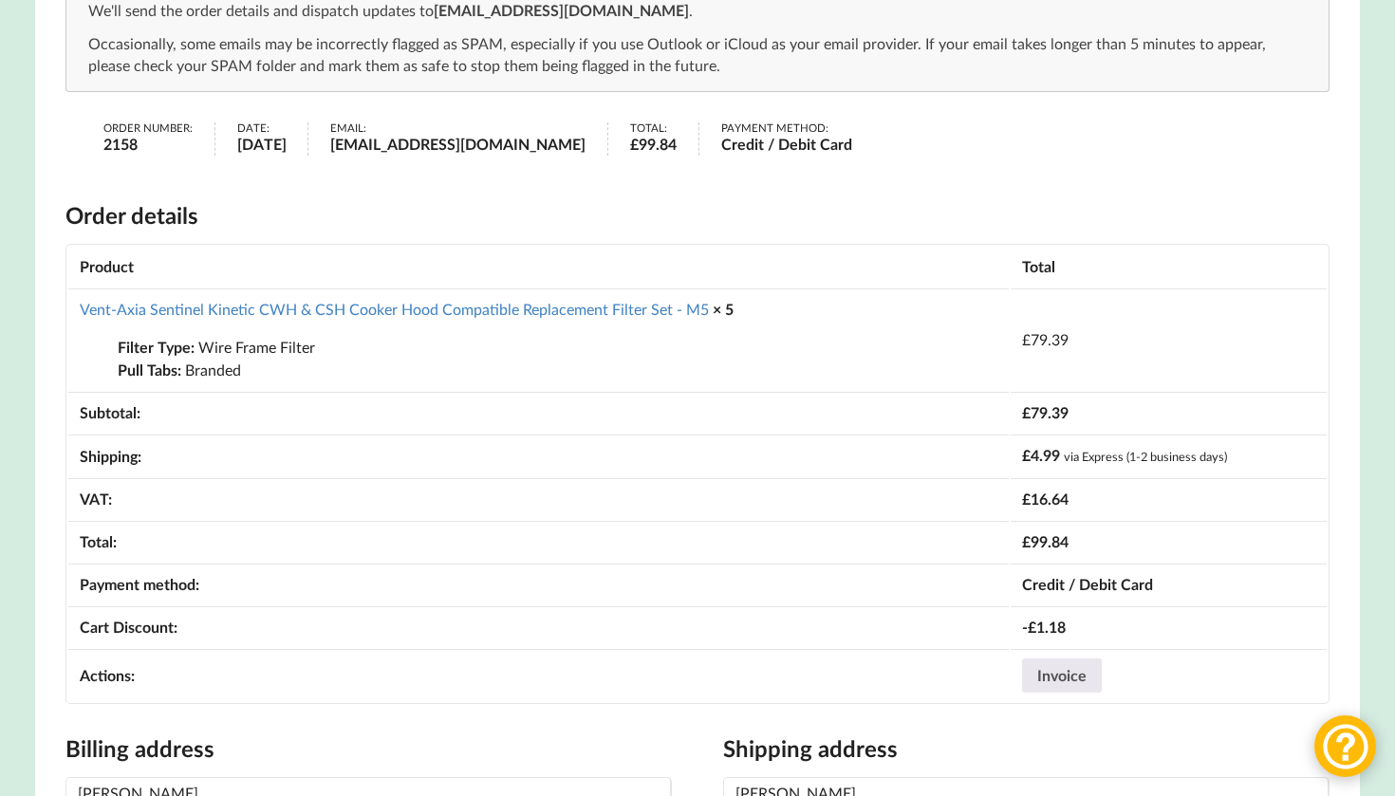
scroll to position [402, 0]
